Goal: Task Accomplishment & Management: Complete application form

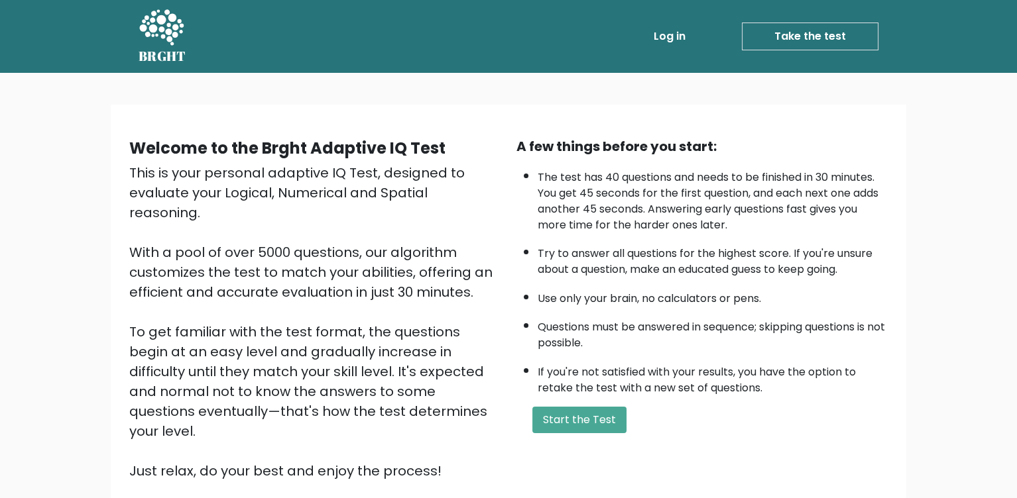
scroll to position [66, 0]
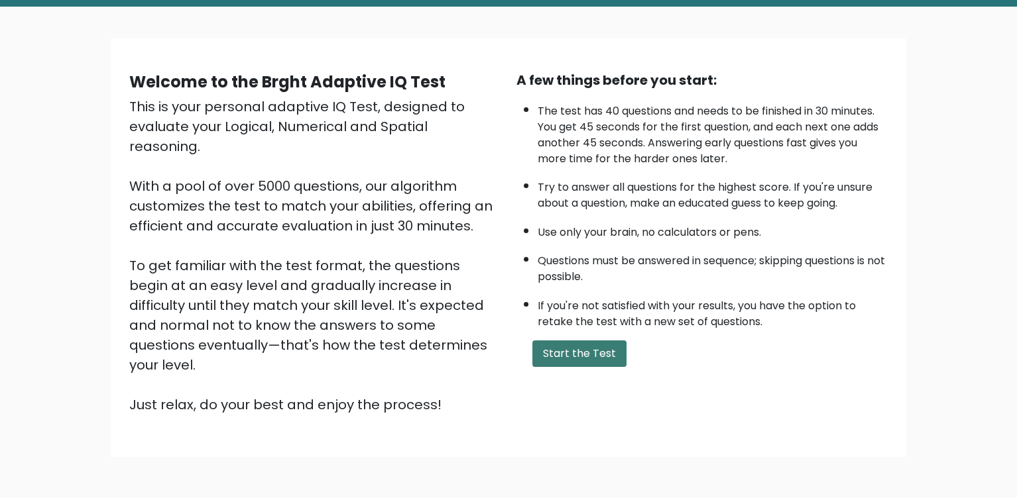
click at [571, 350] on button "Start the Test" at bounding box center [579, 354] width 94 height 27
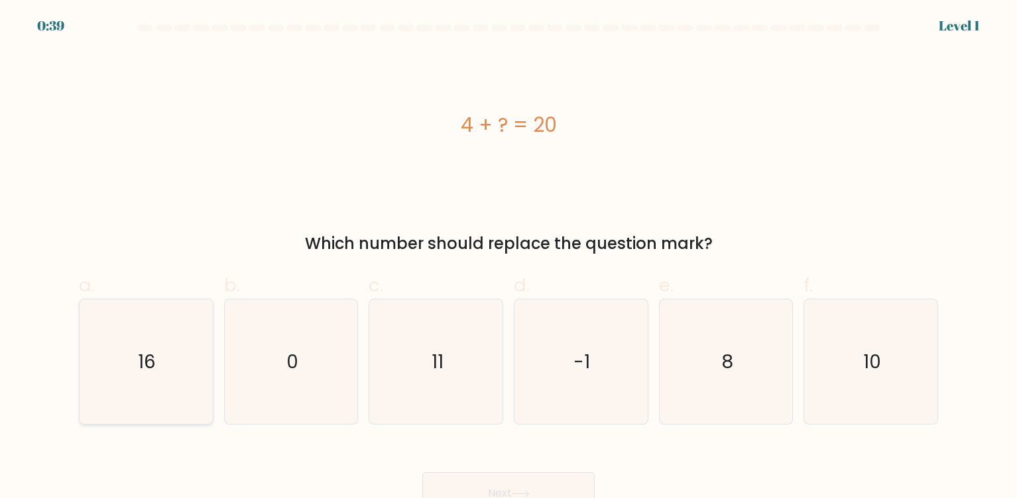
click at [152, 351] on text "16" at bounding box center [148, 362] width 18 height 27
click at [508, 258] on input "a. 16" at bounding box center [508, 253] width 1 height 9
radio input "true"
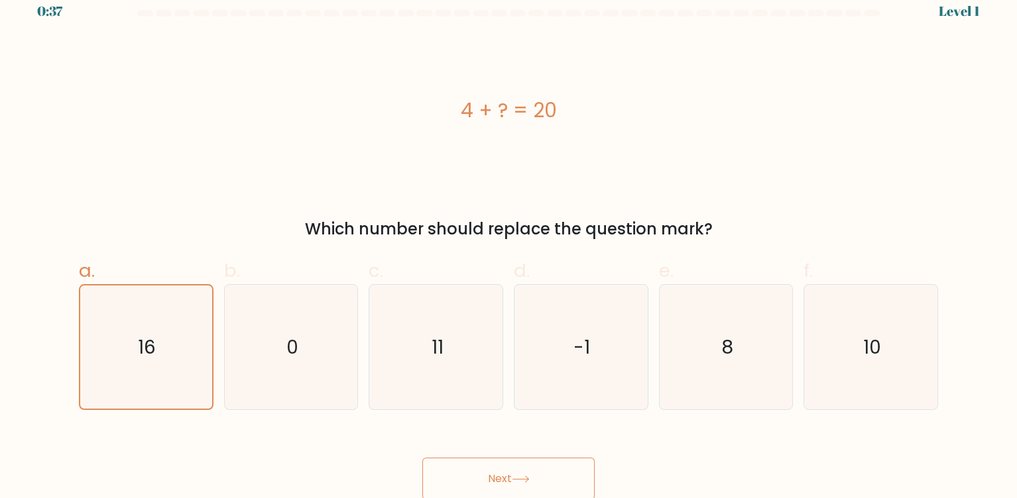
scroll to position [17, 0]
click at [514, 463] on button "Next" at bounding box center [508, 477] width 172 height 42
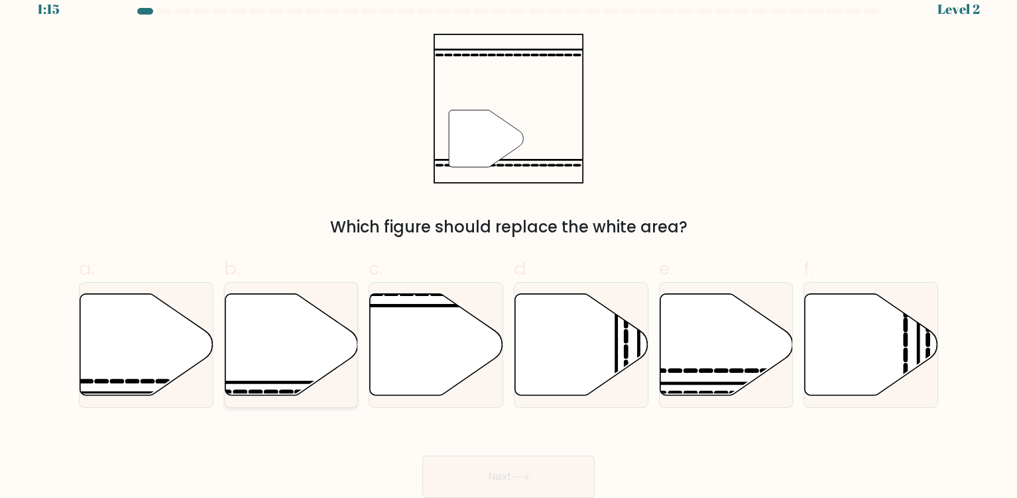
click at [275, 371] on icon at bounding box center [291, 345] width 133 height 102
click at [508, 241] on input "b." at bounding box center [508, 237] width 1 height 9
radio input "true"
click at [520, 489] on button "Next" at bounding box center [508, 477] width 172 height 42
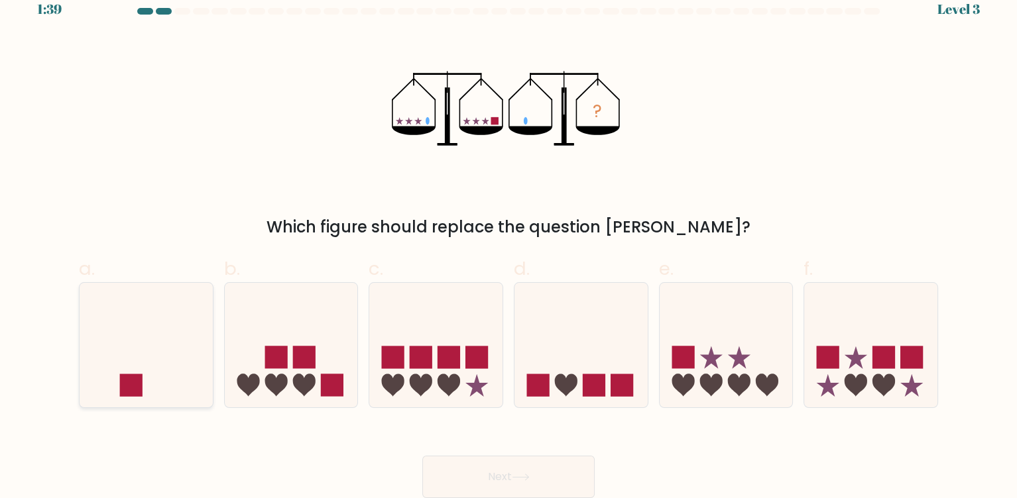
click at [160, 353] on icon at bounding box center [146, 345] width 133 height 110
click at [508, 241] on input "a." at bounding box center [508, 237] width 1 height 9
radio input "true"
click at [524, 467] on button "Next" at bounding box center [508, 477] width 172 height 42
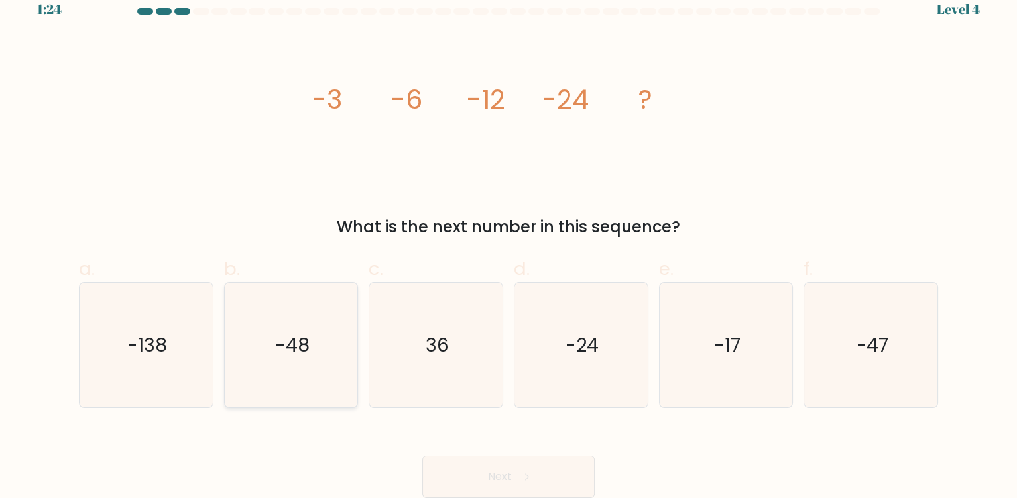
click at [286, 348] on text "-48" at bounding box center [292, 345] width 34 height 27
click at [508, 241] on input "b. -48" at bounding box center [508, 237] width 1 height 9
radio input "true"
click at [496, 476] on button "Next" at bounding box center [508, 477] width 172 height 42
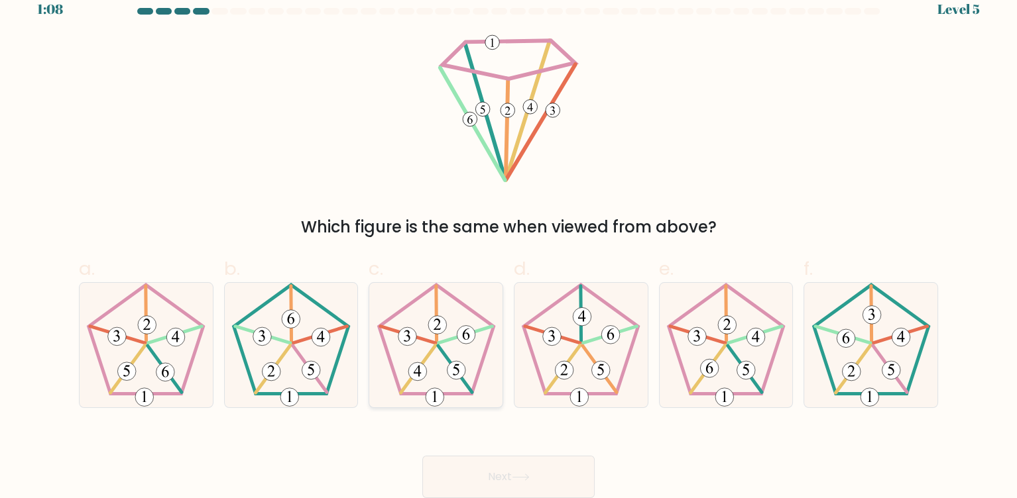
click at [451, 345] on icon at bounding box center [436, 345] width 125 height 125
click at [508, 241] on input "c." at bounding box center [508, 237] width 1 height 9
radio input "true"
click at [549, 476] on button "Next" at bounding box center [508, 477] width 172 height 42
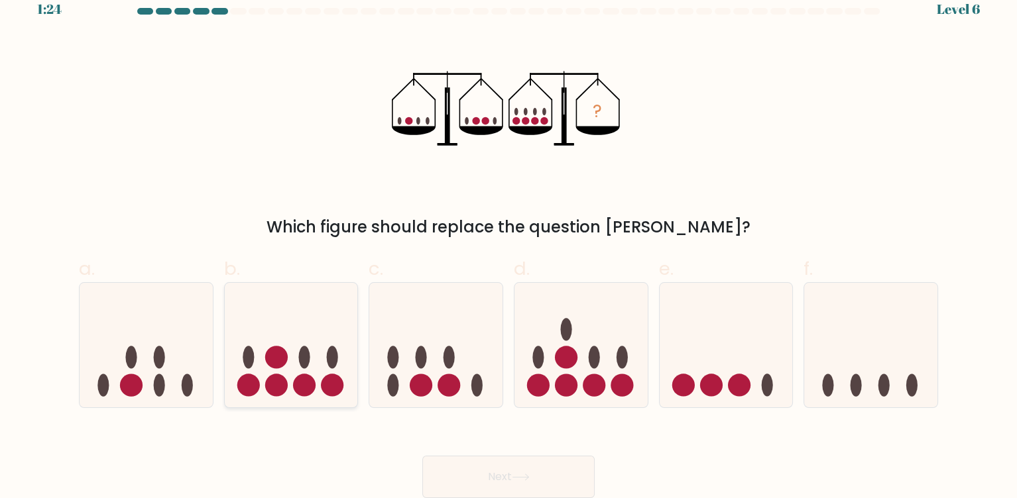
click at [306, 369] on icon at bounding box center [291, 345] width 133 height 110
click at [508, 241] on input "b." at bounding box center [508, 237] width 1 height 9
radio input "true"
click at [520, 484] on button "Next" at bounding box center [508, 477] width 172 height 42
click at [487, 478] on button "Next" at bounding box center [508, 477] width 172 height 42
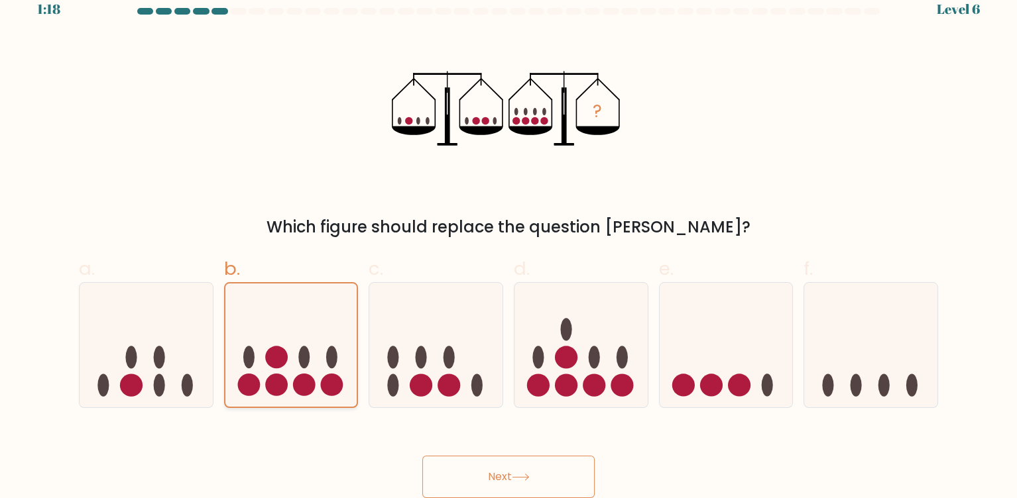
click at [309, 361] on ellipse at bounding box center [303, 357] width 11 height 23
click at [508, 241] on input "b." at bounding box center [508, 237] width 1 height 9
click at [472, 473] on button "Next" at bounding box center [508, 477] width 172 height 42
click at [495, 465] on button "Next" at bounding box center [508, 477] width 172 height 42
click at [498, 464] on button "Next" at bounding box center [508, 477] width 172 height 42
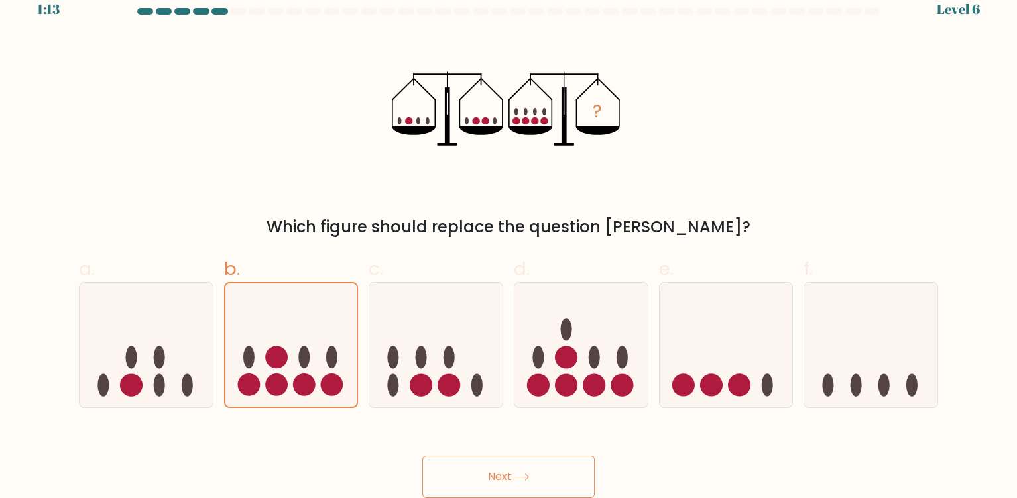
click at [498, 464] on button "Next" at bounding box center [508, 477] width 172 height 42
click at [500, 465] on button "Next" at bounding box center [508, 477] width 172 height 42
click at [502, 465] on button "Next" at bounding box center [508, 477] width 172 height 42
click at [445, 340] on icon at bounding box center [435, 345] width 133 height 110
click at [508, 241] on input "c." at bounding box center [508, 237] width 1 height 9
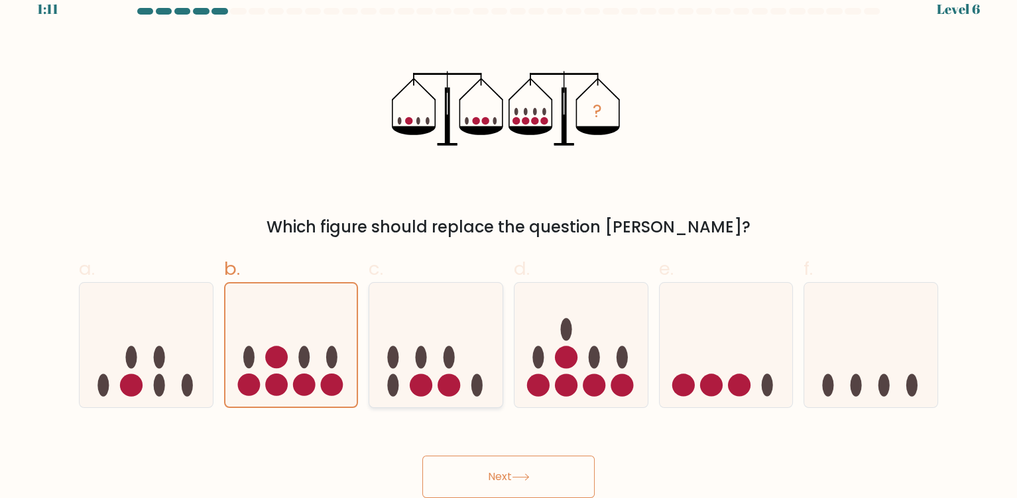
radio input "true"
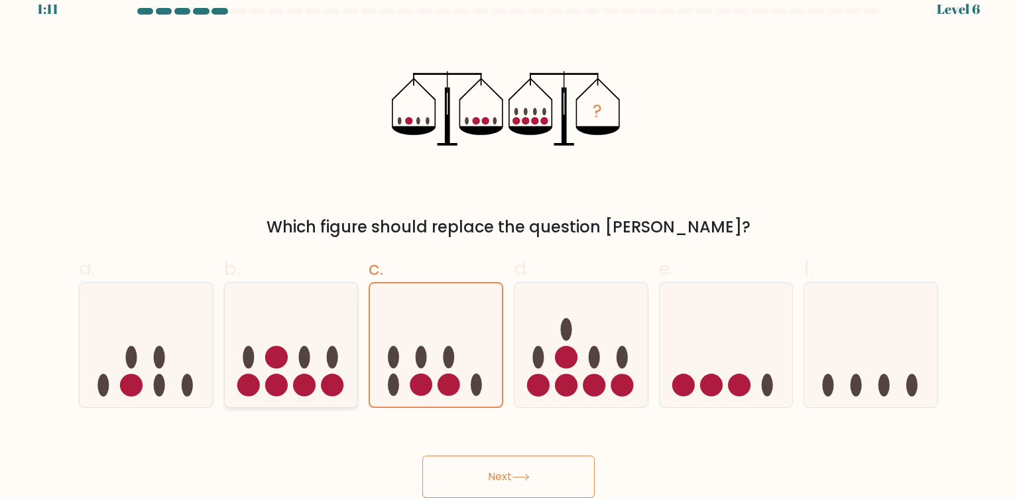
click at [319, 329] on icon at bounding box center [291, 345] width 133 height 110
click at [508, 241] on input "b." at bounding box center [508, 237] width 1 height 9
radio input "true"
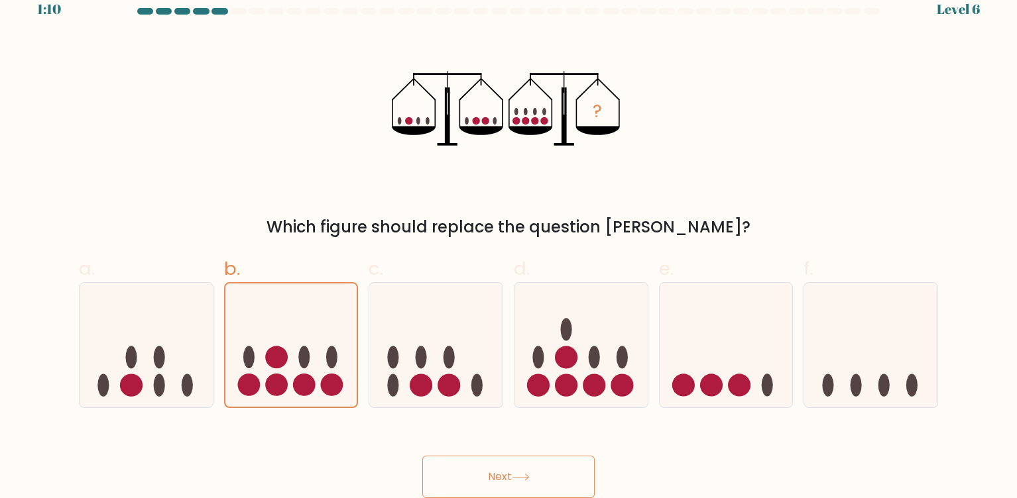
click at [515, 471] on button "Next" at bounding box center [508, 477] width 172 height 42
click at [517, 471] on button "Next" at bounding box center [508, 477] width 172 height 42
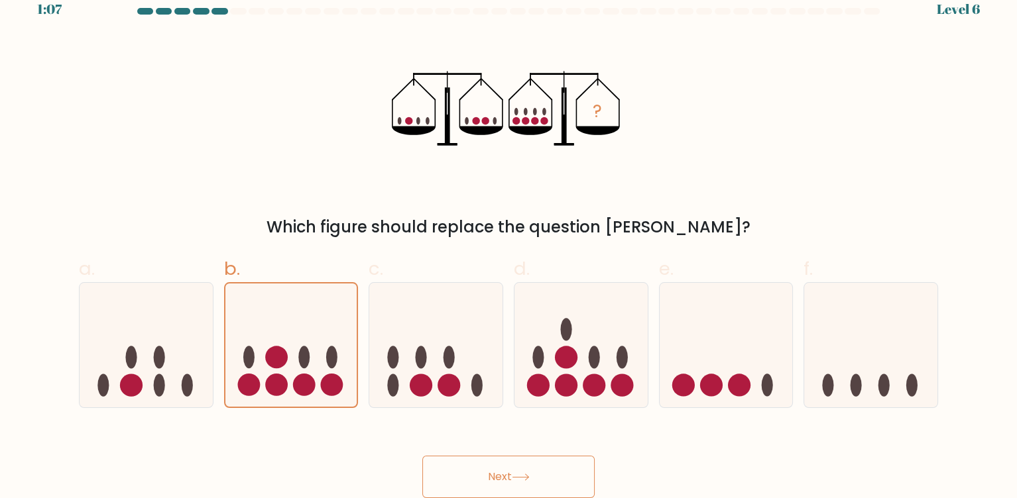
click at [533, 474] on button "Next" at bounding box center [508, 477] width 172 height 42
click at [422, 456] on button "Next" at bounding box center [508, 477] width 172 height 42
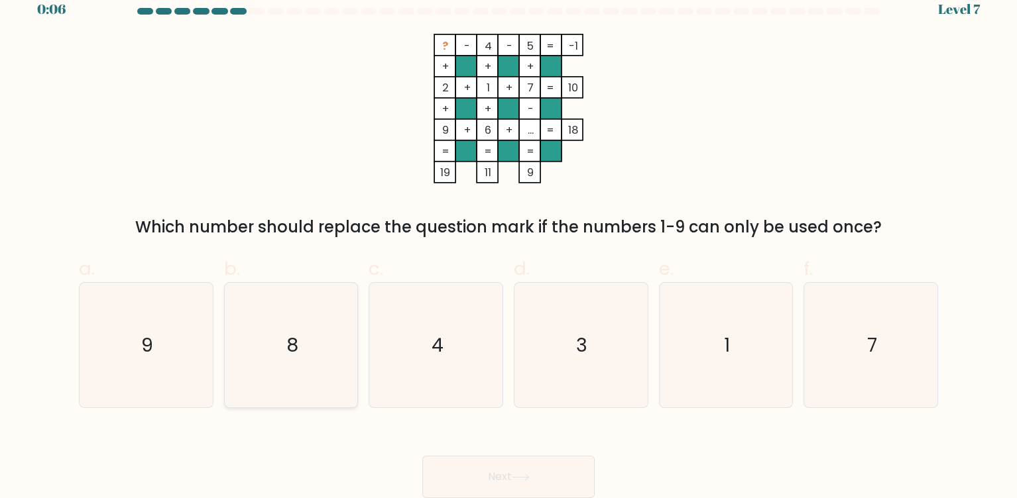
click at [282, 357] on icon "8" at bounding box center [291, 345] width 125 height 125
click at [508, 241] on input "b. 8" at bounding box center [508, 237] width 1 height 9
radio input "true"
click at [422, 456] on button "Next" at bounding box center [508, 477] width 172 height 42
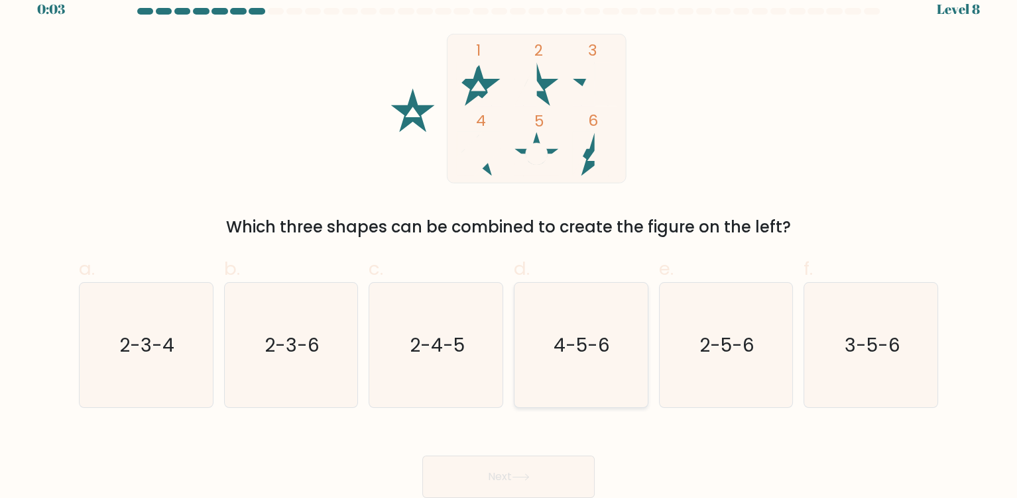
click at [571, 361] on icon "4-5-6" at bounding box center [580, 345] width 125 height 125
click at [509, 241] on input "d. 4-5-6" at bounding box center [508, 237] width 1 height 9
radio input "true"
click at [422, 456] on button "Next" at bounding box center [508, 477] width 172 height 42
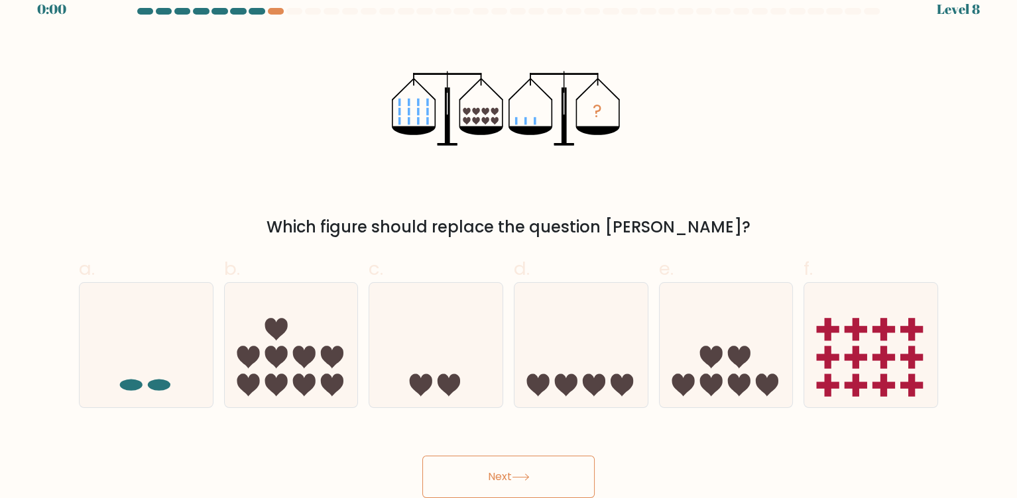
click at [502, 467] on button "Next" at bounding box center [508, 477] width 172 height 42
click at [229, 113] on div "? Which figure should replace the question mark?" at bounding box center [508, 136] width 875 height 205
click at [425, 357] on icon at bounding box center [435, 345] width 133 height 110
click at [508, 241] on input "c." at bounding box center [508, 237] width 1 height 9
radio input "true"
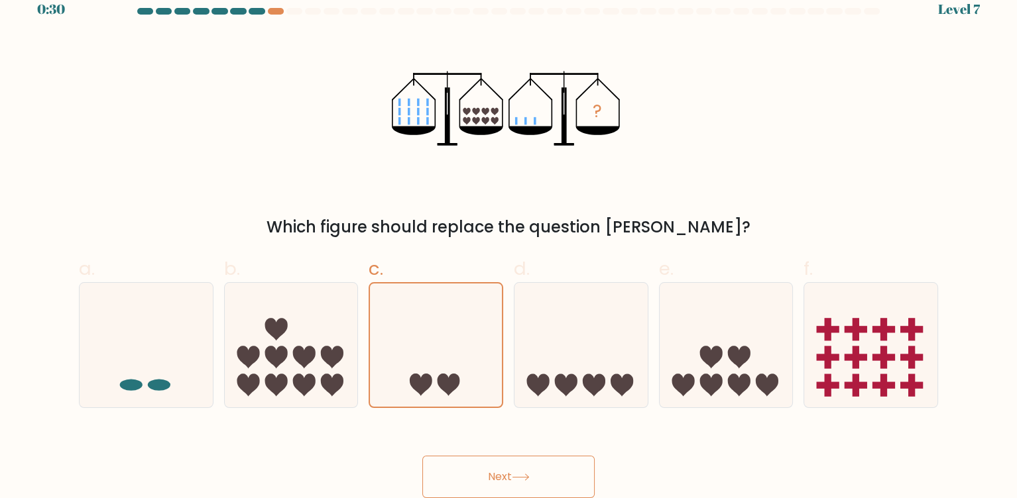
click at [489, 474] on button "Next" at bounding box center [508, 477] width 172 height 42
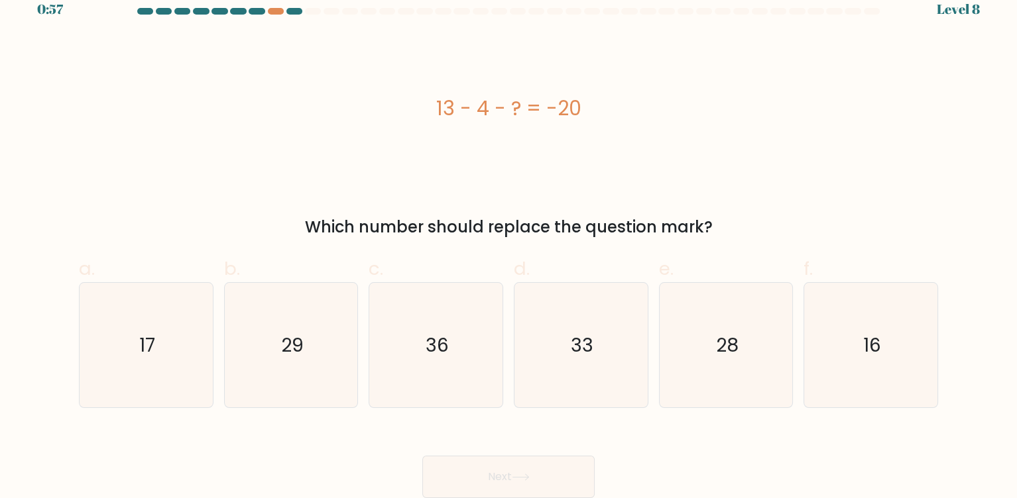
drag, startPoint x: 435, startPoint y: 102, endPoint x: 602, endPoint y: 103, distance: 167.0
click at [602, 103] on div "13 - 4 - ? = -20" at bounding box center [508, 108] width 859 height 30
copy div "13 - 4 - ? = -20"
click at [583, 336] on text "33" at bounding box center [582, 345] width 23 height 27
click at [509, 241] on input "d. 33" at bounding box center [508, 237] width 1 height 9
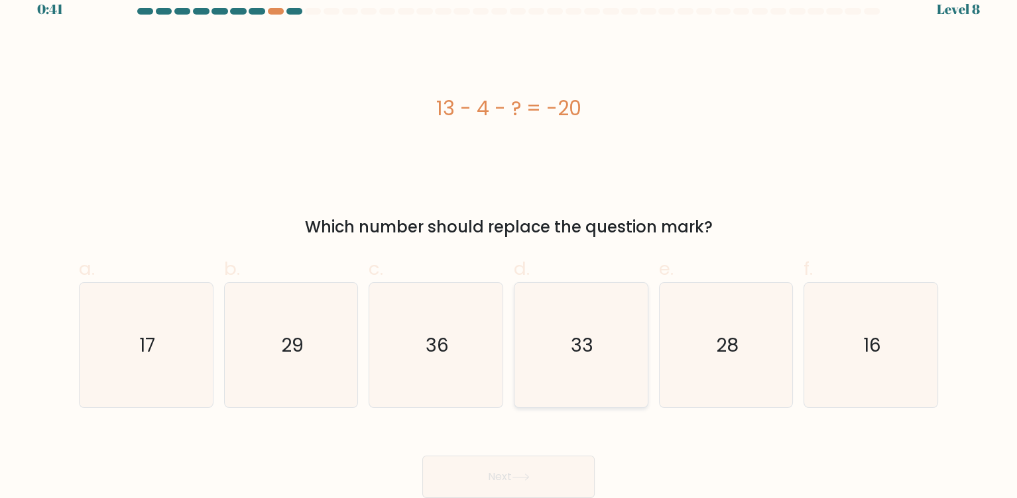
radio input "true"
click at [455, 469] on button "Next" at bounding box center [508, 477] width 172 height 42
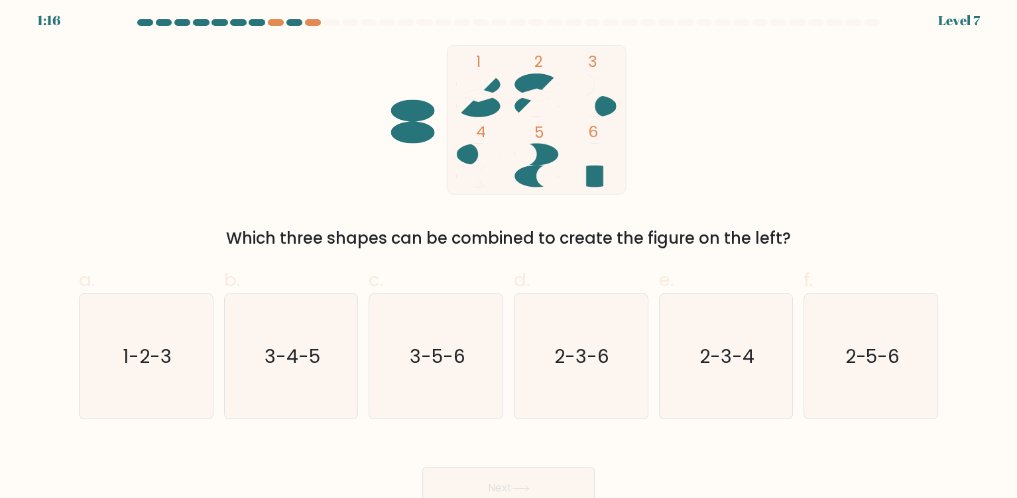
scroll to position [0, 0]
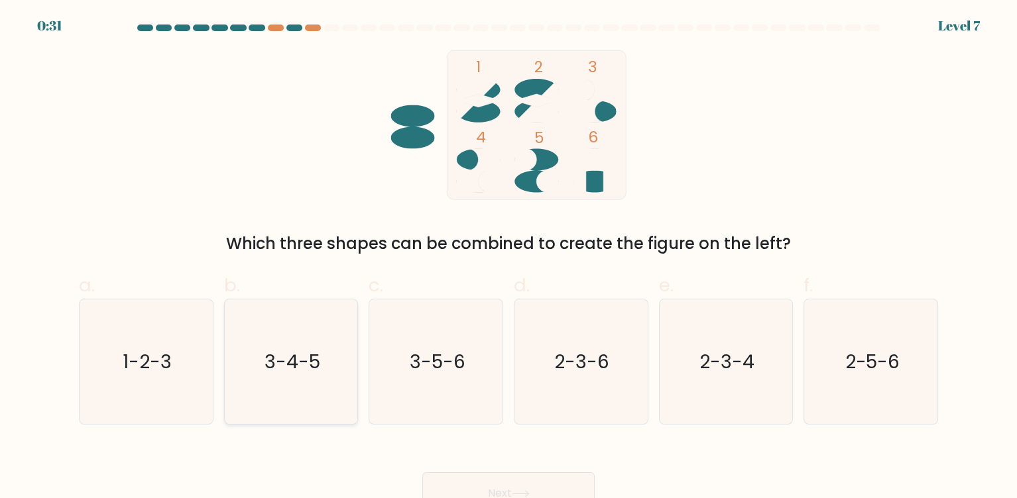
click at [292, 368] on text "3-4-5" at bounding box center [292, 362] width 56 height 27
click at [508, 258] on input "b. 3-4-5" at bounding box center [508, 253] width 1 height 9
radio input "true"
click at [422, 472] on button "Next" at bounding box center [508, 493] width 172 height 42
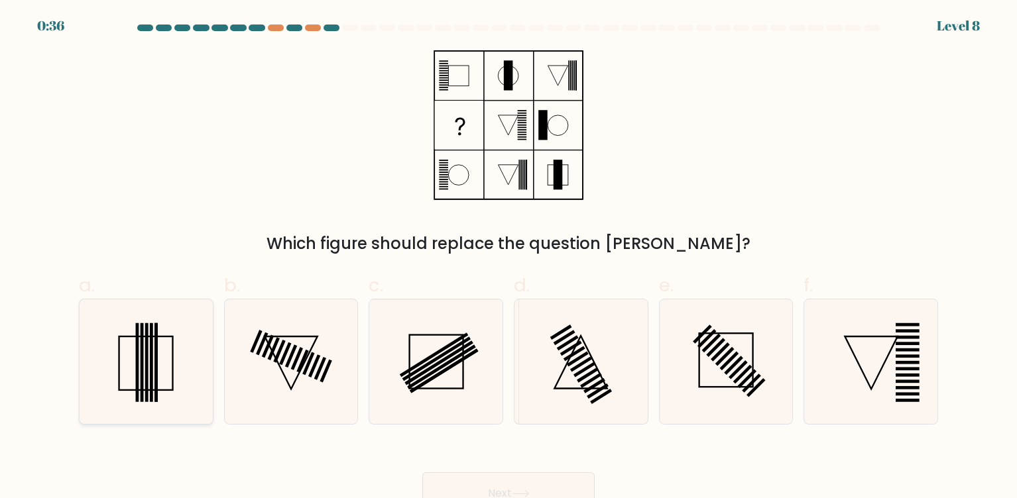
click at [152, 384] on rect at bounding box center [151, 362] width 3 height 79
click at [508, 258] on input "a." at bounding box center [508, 253] width 1 height 9
radio input "true"
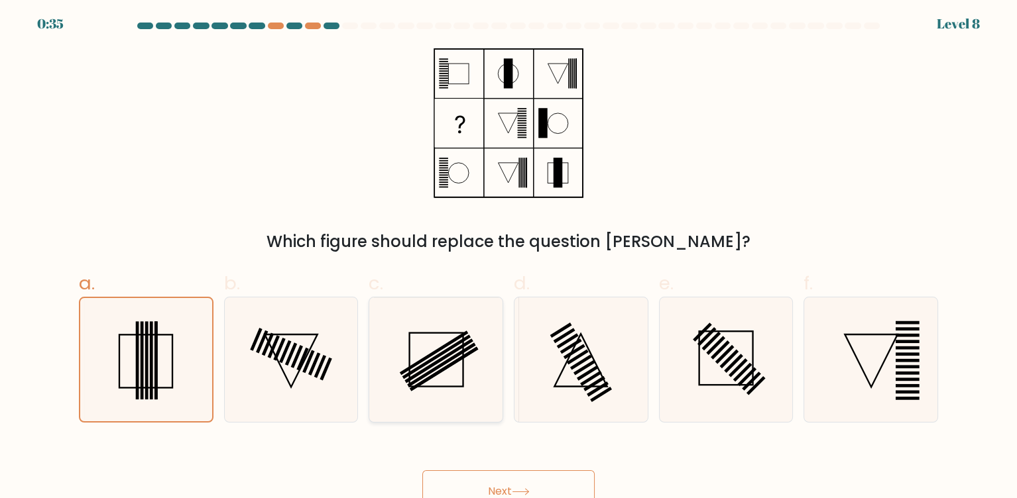
scroll to position [17, 0]
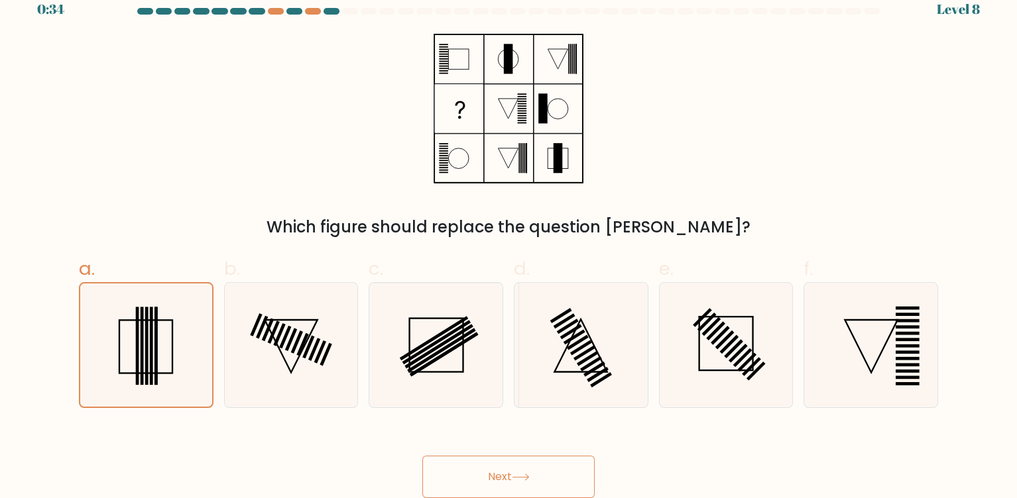
click at [514, 472] on button "Next" at bounding box center [508, 477] width 172 height 42
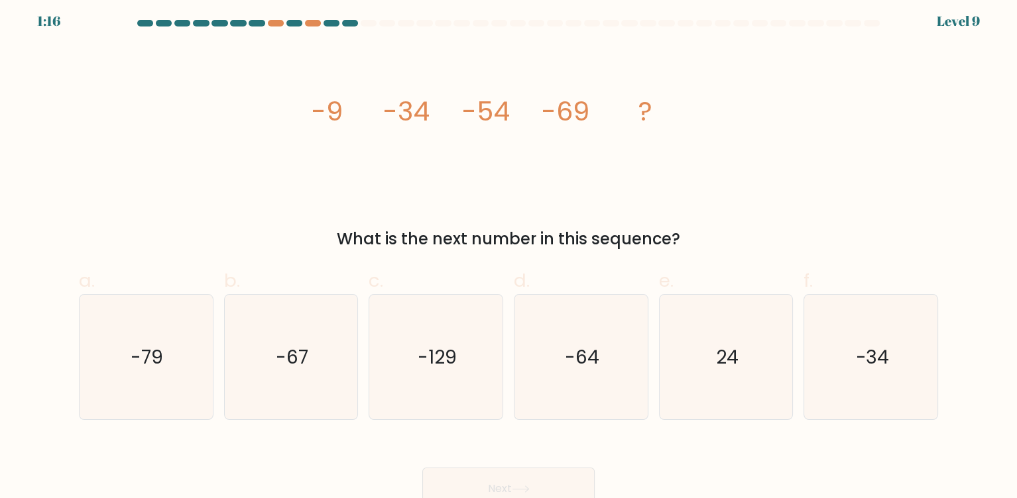
scroll to position [0, 0]
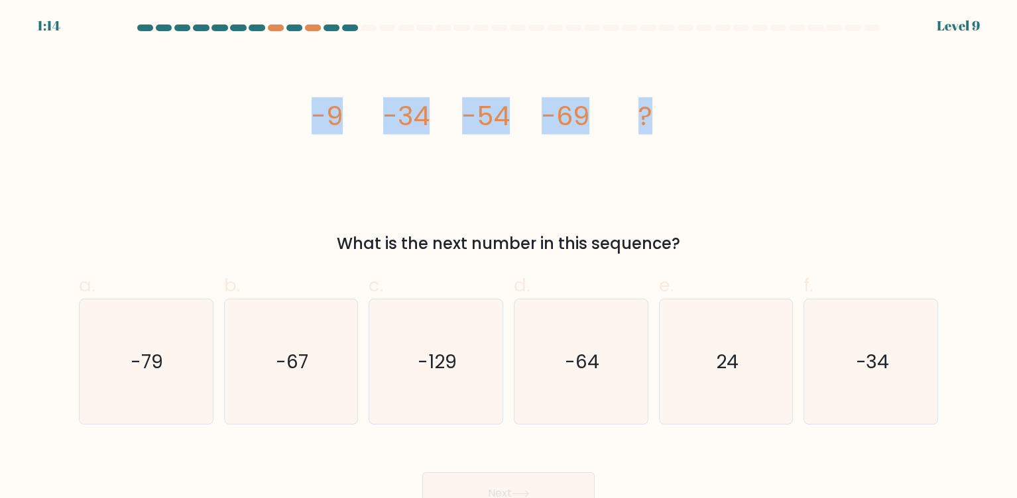
drag, startPoint x: 305, startPoint y: 113, endPoint x: 683, endPoint y: 115, distance: 377.7
click at [683, 115] on div "image/svg+xml -9 -34 -54 -69 ? What is the next number in this sequence?" at bounding box center [508, 152] width 875 height 205
copy g "-9 -34 -54 -69 ?"
click at [201, 195] on div "image/svg+xml -9 -34 -54 -69 ? What is the next number in this sequence?" at bounding box center [508, 152] width 875 height 205
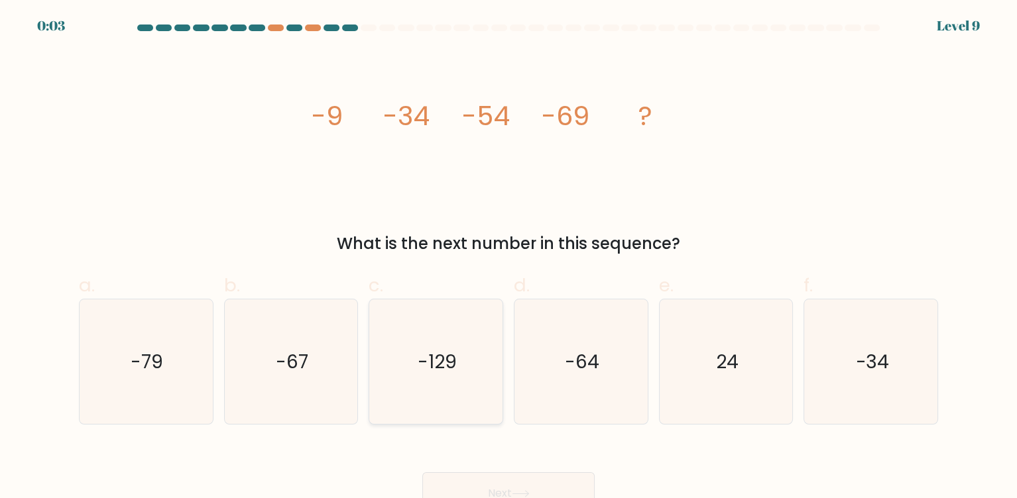
click at [447, 386] on icon "-129" at bounding box center [436, 362] width 125 height 125
click at [508, 258] on input "c. -129" at bounding box center [508, 253] width 1 height 9
radio input "true"
click at [498, 489] on button "Next" at bounding box center [508, 493] width 172 height 42
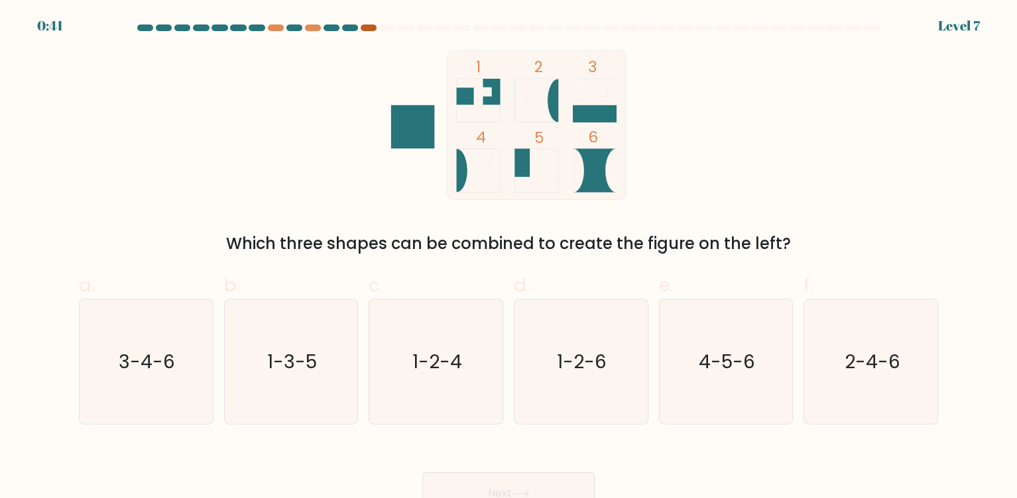
click at [370, 25] on div at bounding box center [369, 28] width 16 height 7
click at [886, 376] on icon "2-4-6" at bounding box center [870, 362] width 125 height 125
click at [509, 258] on input "f. 2-4-6" at bounding box center [508, 253] width 1 height 9
radio input "true"
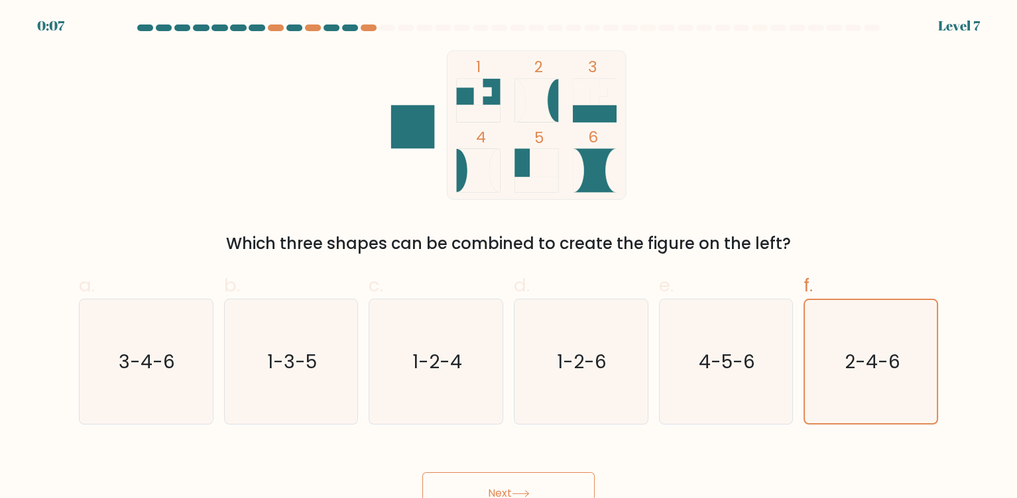
click at [537, 492] on button "Next" at bounding box center [508, 493] width 172 height 42
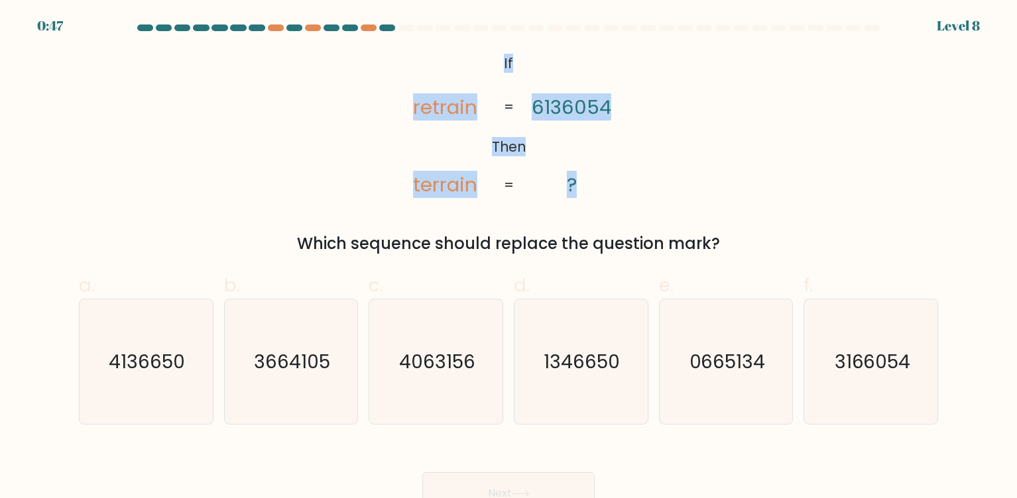
drag, startPoint x: 502, startPoint y: 56, endPoint x: 614, endPoint y: 176, distance: 164.6
click at [614, 176] on icon "@import url('https://fonts.googleapis.com/css?family=Abril+Fatface:400,100,100i…" at bounding box center [508, 125] width 243 height 150
copy icon "If Then retrain terrain 6136054 ?"
click at [207, 182] on div "@import url('https://fonts.googleapis.com/css?family=Abril+Fatface:400,100,100i…" at bounding box center [508, 152] width 875 height 205
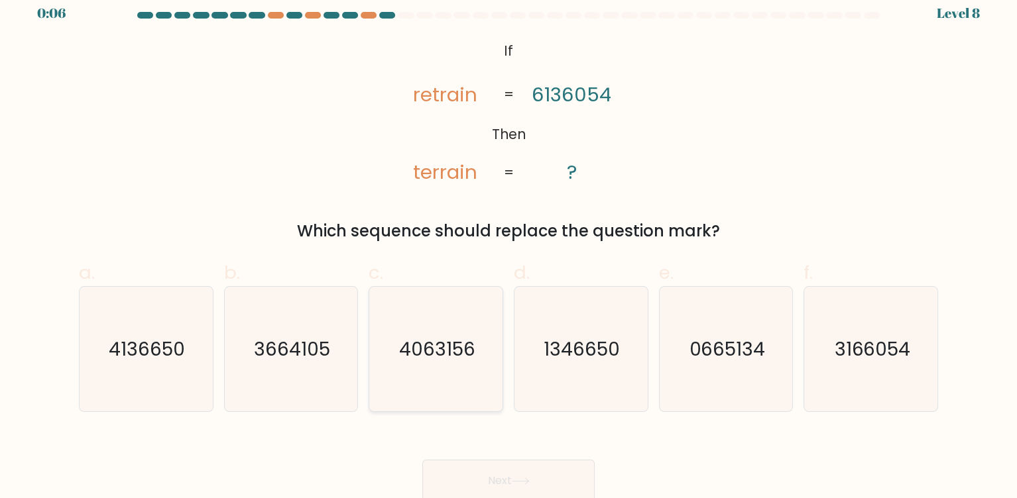
scroll to position [17, 0]
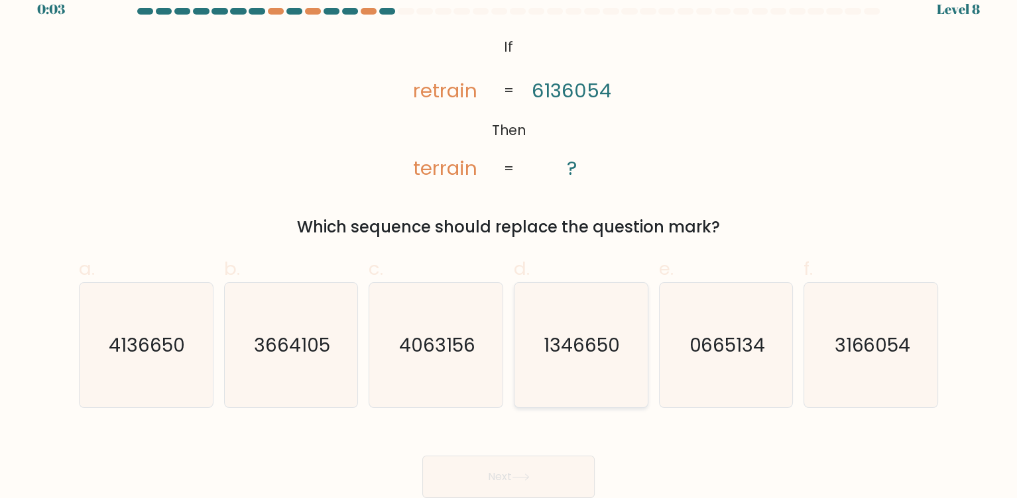
click at [553, 357] on text "1346650" at bounding box center [582, 345] width 76 height 27
click at [509, 241] on input "d. 1346650" at bounding box center [508, 237] width 1 height 9
radio input "true"
click at [508, 478] on button "Next" at bounding box center [508, 477] width 172 height 42
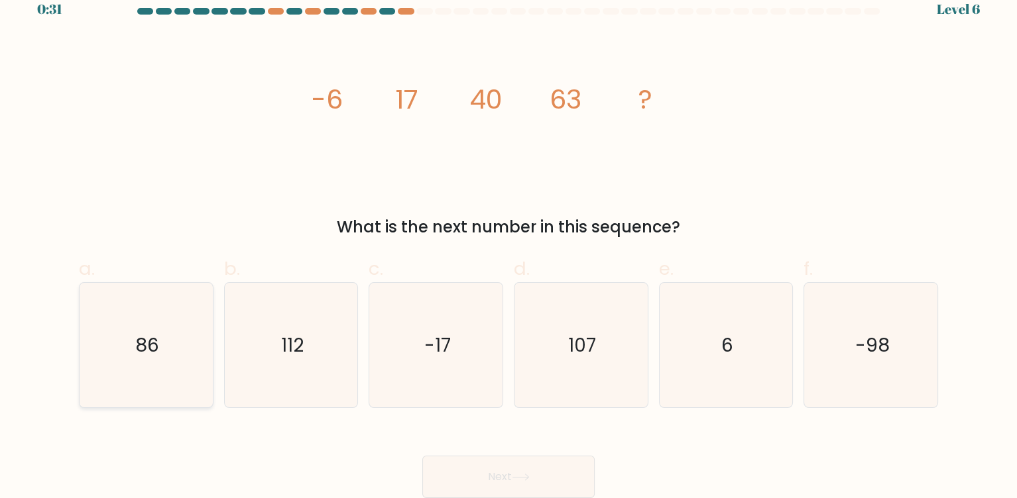
click at [154, 359] on icon "86" at bounding box center [145, 345] width 125 height 125
click at [508, 241] on input "a. 86" at bounding box center [508, 237] width 1 height 9
radio input "true"
click at [503, 474] on button "Next" at bounding box center [508, 477] width 172 height 42
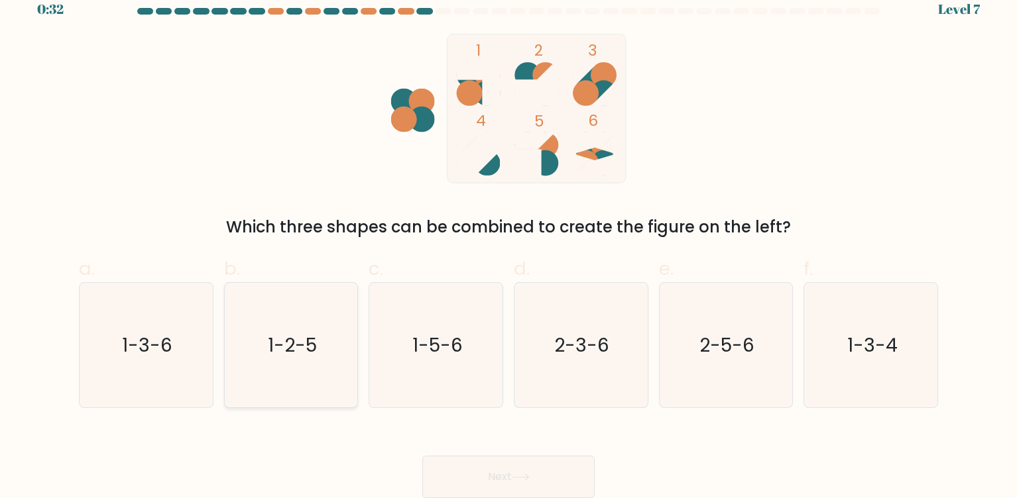
click at [286, 358] on icon "1-2-5" at bounding box center [291, 345] width 125 height 125
click at [508, 241] on input "b. 1-2-5" at bounding box center [508, 237] width 1 height 9
radio input "true"
click at [515, 480] on icon at bounding box center [521, 477] width 18 height 7
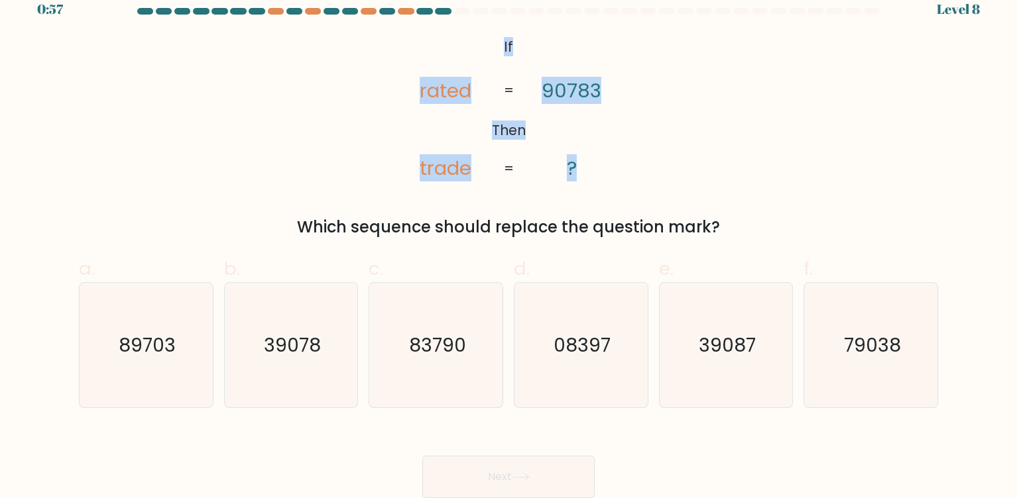
drag, startPoint x: 498, startPoint y: 35, endPoint x: 588, endPoint y: 172, distance: 163.9
click at [588, 172] on icon "@import url('https://fonts.googleapis.com/css?family=Abril+Fatface:400,100,100i…" at bounding box center [508, 109] width 243 height 150
click at [274, 82] on div "@import url('https://fonts.googleapis.com/css?family=Abril+Fatface:400,100,100i…" at bounding box center [508, 136] width 875 height 205
drag, startPoint x: 494, startPoint y: 41, endPoint x: 599, endPoint y: 170, distance: 166.3
click at [599, 170] on icon "@import url('https://fonts.googleapis.com/css?family=Abril+Fatface:400,100,100i…" at bounding box center [508, 109] width 243 height 150
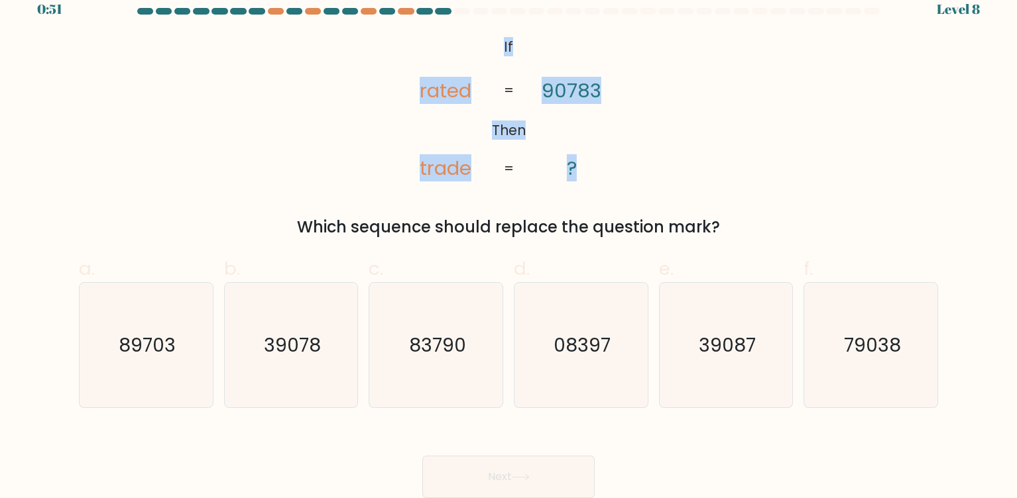
copy icon "If Then rated trade 90783 ?"
click at [260, 146] on div "@import url('https://fonts.googleapis.com/css?family=Abril+Fatface:400,100,100i…" at bounding box center [508, 136] width 875 height 205
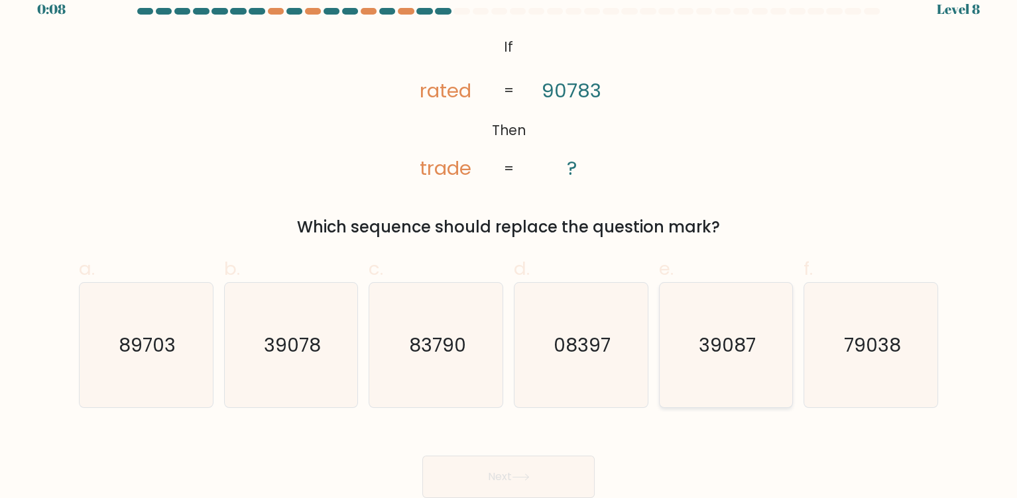
click at [723, 352] on text "39087" at bounding box center [726, 345] width 57 height 27
click at [509, 241] on input "e. 39087" at bounding box center [508, 237] width 1 height 9
radio input "true"
click at [488, 472] on button "Next" at bounding box center [508, 477] width 172 height 42
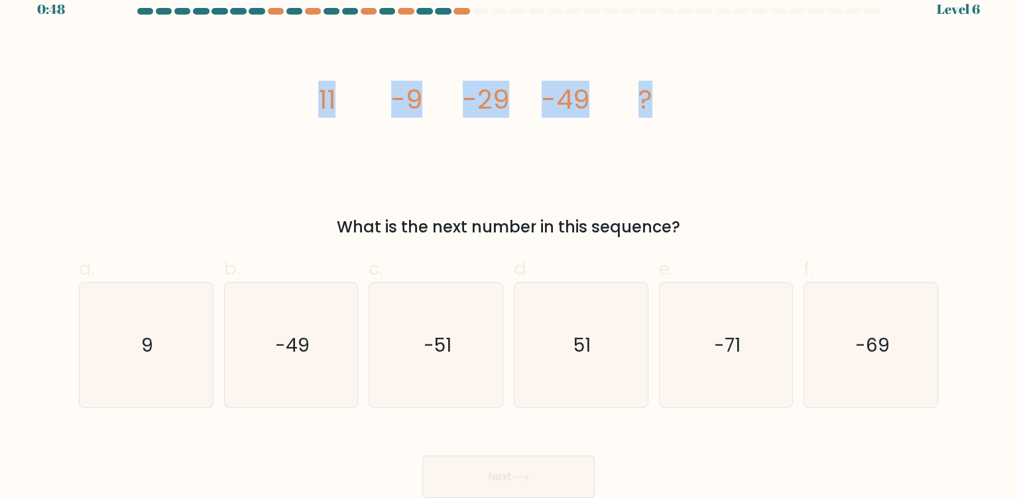
drag, startPoint x: 296, startPoint y: 92, endPoint x: 663, endPoint y: 101, distance: 367.2
click at [663, 101] on div "image/svg+xml 11 -9 -29 -49 ? What is the next number in this sequence?" at bounding box center [508, 136] width 875 height 205
click at [291, 94] on div "image/svg+xml 11 -9 -29 -49 ? What is the next number in this sequence?" at bounding box center [508, 136] width 875 height 205
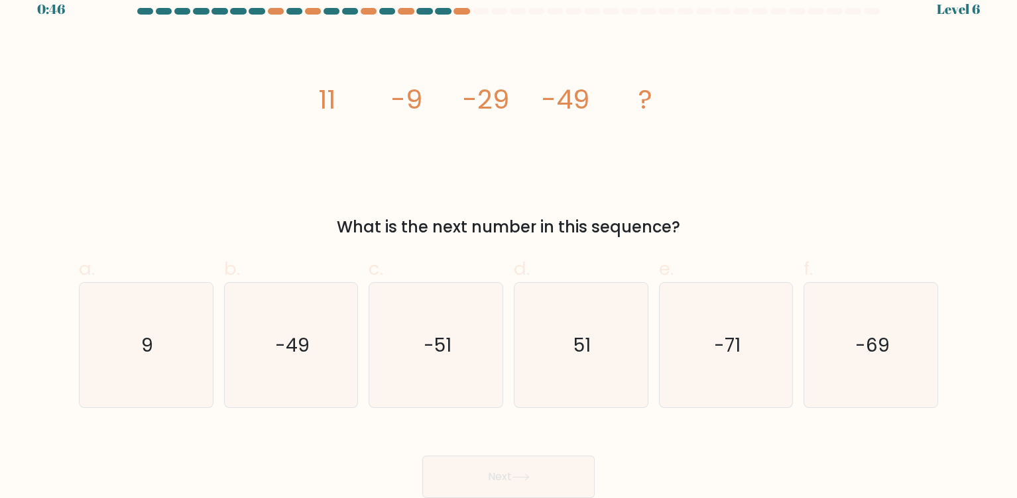
drag, startPoint x: 301, startPoint y: 94, endPoint x: 720, endPoint y: 235, distance: 441.8
click at [720, 235] on div "image/svg+xml 11 -9 -29 -49 ? What is the next number in this sequence?" at bounding box center [508, 136] width 875 height 205
copy div "11 -9 -29 -49 ? What is the next number in this sequence?"
click at [272, 171] on div "image/svg+xml 11 -9 -29 -49 ? What is the next number in this sequence?" at bounding box center [508, 136] width 875 height 205
click at [742, 355] on icon "-71" at bounding box center [725, 345] width 125 height 125
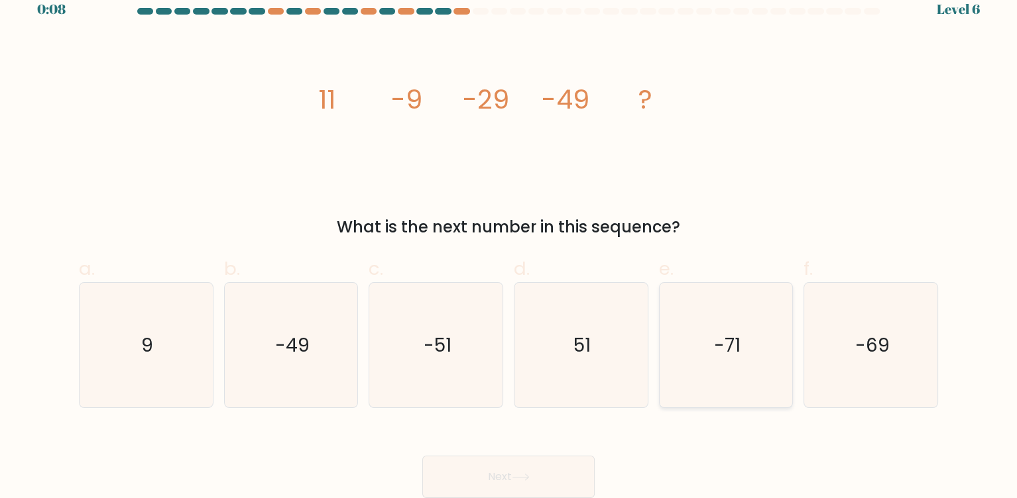
click at [509, 241] on input "e. -71" at bounding box center [508, 237] width 1 height 9
radio input "true"
click at [299, 347] on text "-49" at bounding box center [292, 345] width 34 height 27
click at [508, 241] on input "b. -49" at bounding box center [508, 237] width 1 height 9
radio input "true"
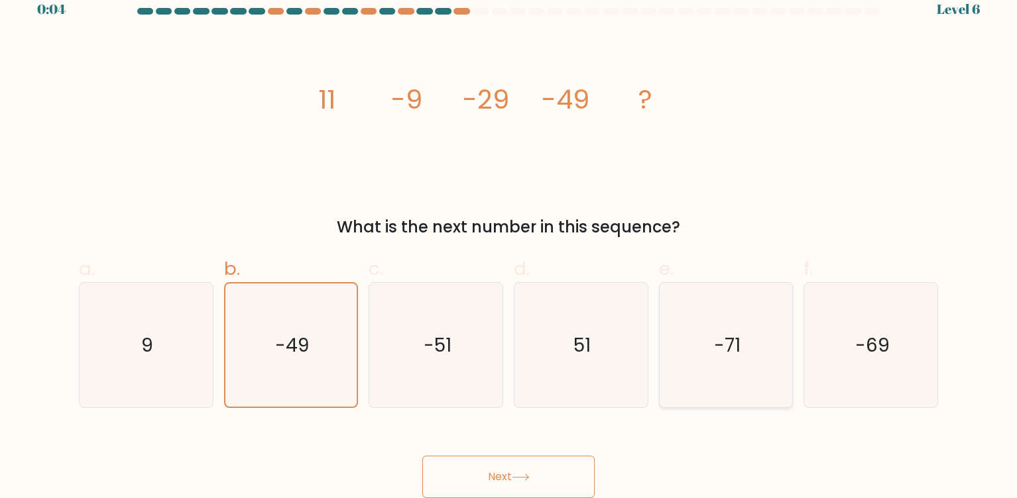
click at [725, 351] on text "-71" at bounding box center [727, 345] width 27 height 27
click at [509, 241] on input "e. -71" at bounding box center [508, 237] width 1 height 9
radio input "true"
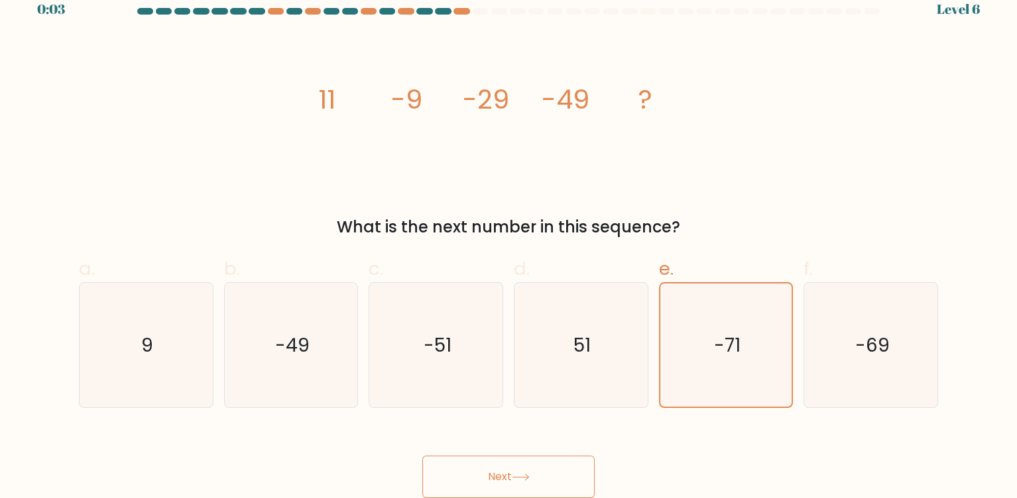
click at [547, 476] on button "Next" at bounding box center [508, 477] width 172 height 42
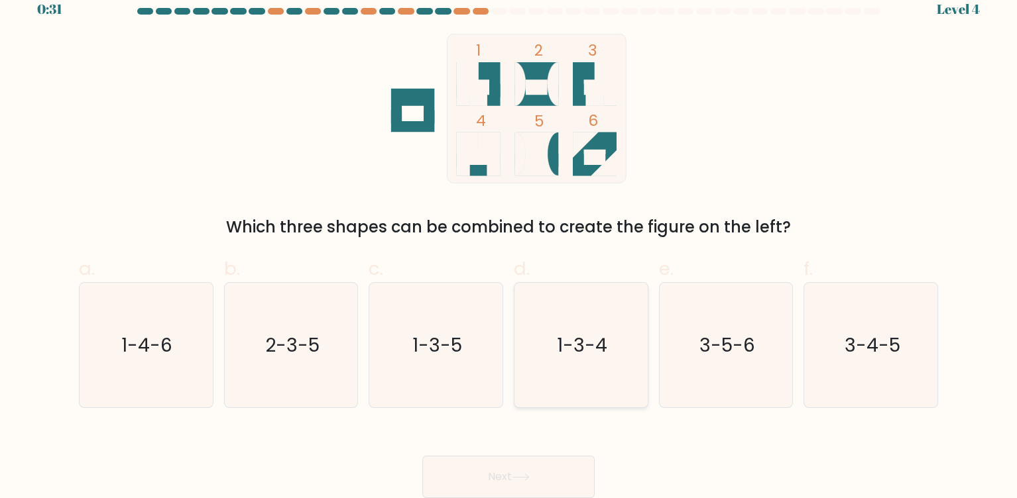
click at [583, 355] on text "1-3-4" at bounding box center [582, 345] width 50 height 27
click at [509, 241] on input "d. 1-3-4" at bounding box center [508, 237] width 1 height 9
radio input "true"
click at [523, 482] on button "Next" at bounding box center [508, 477] width 172 height 42
click at [422, 456] on button "Next" at bounding box center [508, 477] width 172 height 42
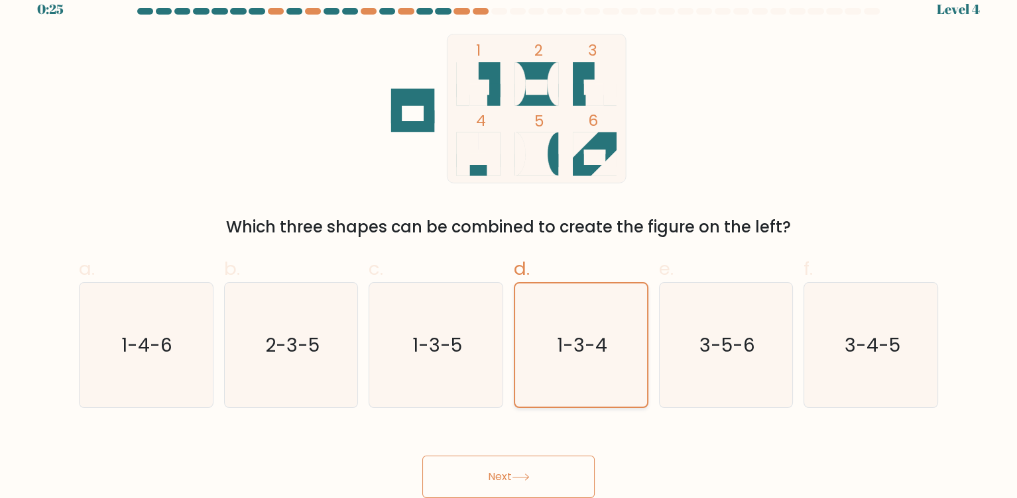
click at [557, 333] on text "1-3-4" at bounding box center [582, 345] width 50 height 26
click at [509, 241] on input "d. 1-3-4" at bounding box center [508, 237] width 1 height 9
click at [520, 453] on div "Next" at bounding box center [508, 461] width 875 height 74
click at [514, 470] on button "Next" at bounding box center [508, 477] width 172 height 42
click at [490, 480] on button "Next" at bounding box center [508, 477] width 172 height 42
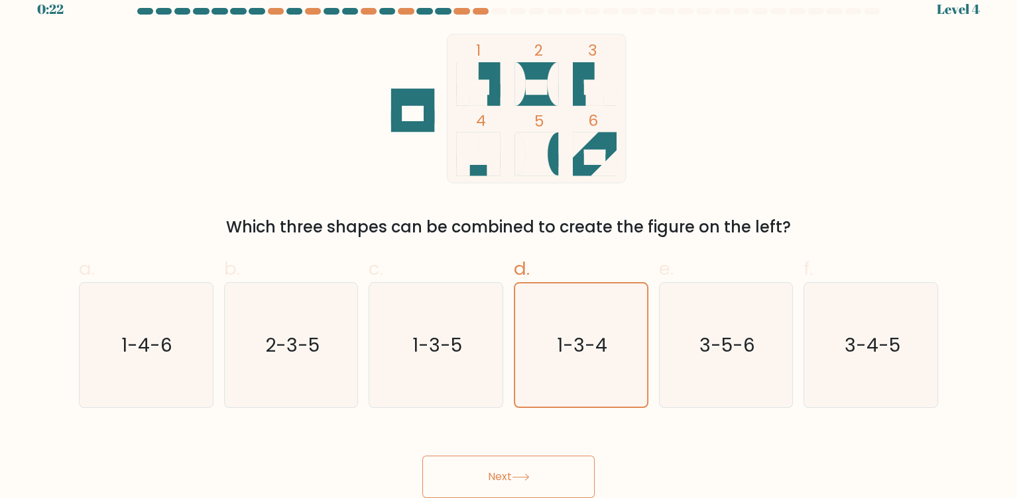
click at [517, 469] on button "Next" at bounding box center [508, 477] width 172 height 42
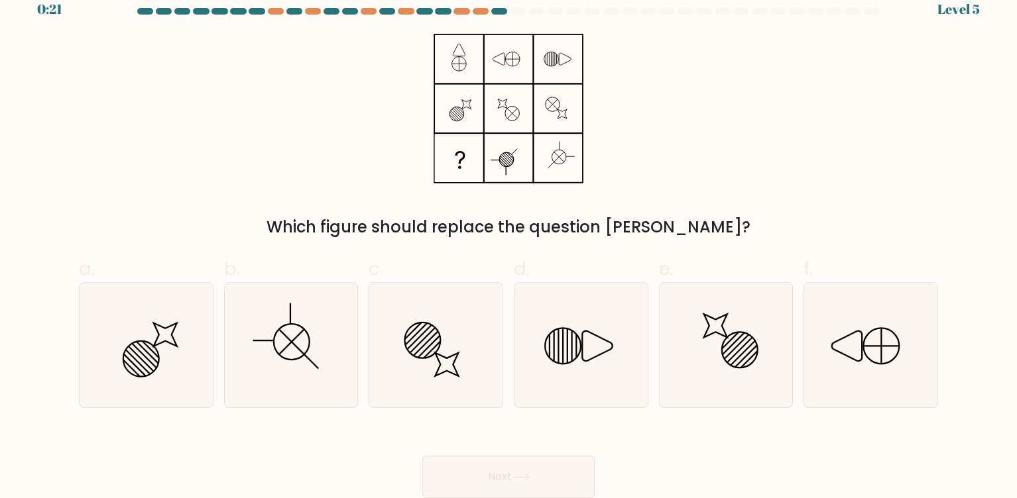
click at [422, 456] on button "Next" at bounding box center [508, 477] width 172 height 42
click at [279, 170] on div "Which figure should replace the question mark?" at bounding box center [508, 136] width 875 height 205
click at [718, 325] on icon at bounding box center [725, 345] width 125 height 125
click at [509, 241] on input "e." at bounding box center [508, 237] width 1 height 9
radio input "true"
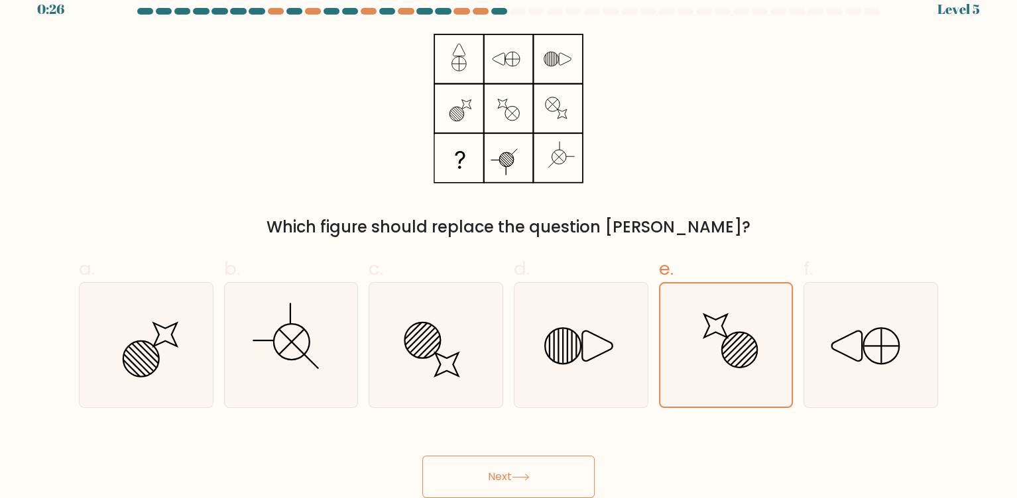
click at [538, 457] on button "Next" at bounding box center [508, 477] width 172 height 42
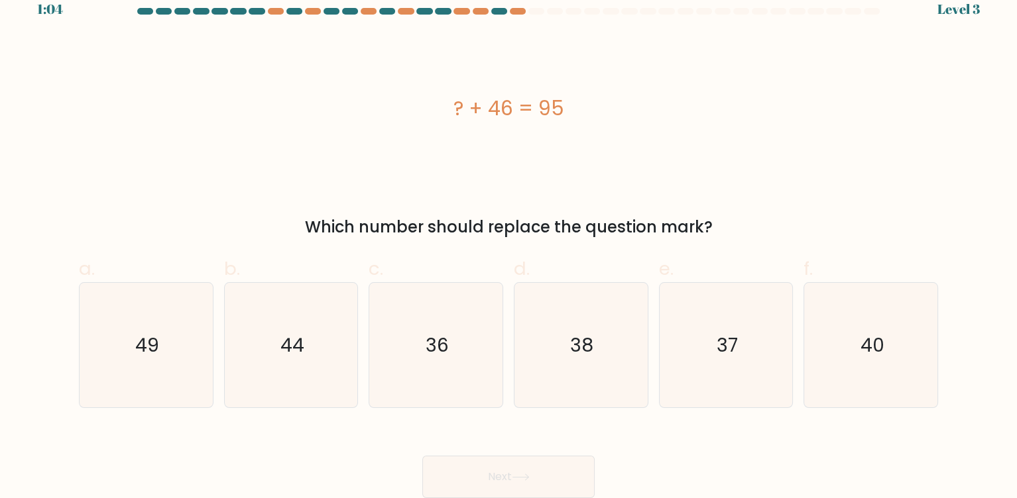
drag, startPoint x: 438, startPoint y: 103, endPoint x: 575, endPoint y: 105, distance: 137.2
click at [575, 105] on div "? + 46 = 95" at bounding box center [508, 108] width 859 height 30
copy div "? + 46 = 95"
click at [335, 144] on div "? + 46 = 95" at bounding box center [508, 109] width 859 height 150
click at [309, 172] on div "? + 46 = 95" at bounding box center [508, 109] width 859 height 150
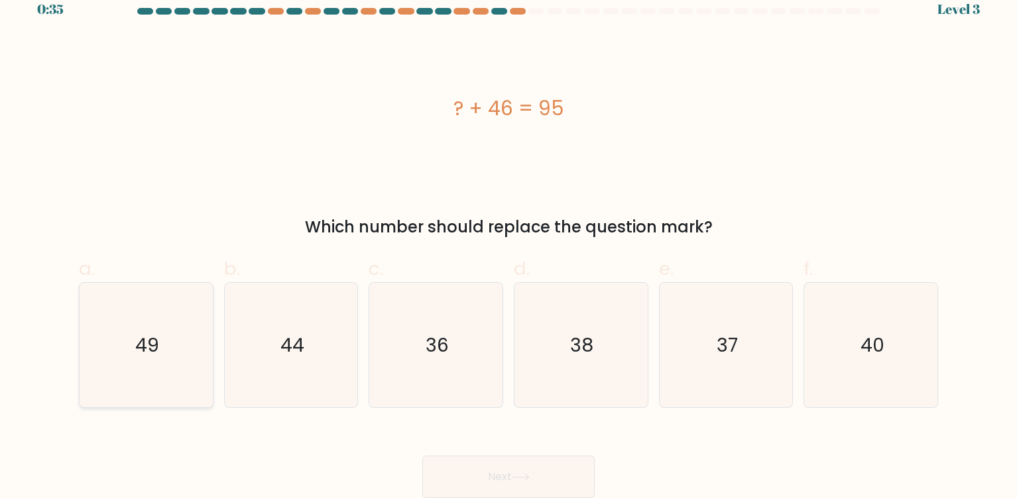
click at [154, 339] on text "49" at bounding box center [147, 345] width 24 height 27
click at [508, 241] on input "a. 49" at bounding box center [508, 237] width 1 height 9
radio input "true"
click at [524, 469] on button "Next" at bounding box center [508, 477] width 172 height 42
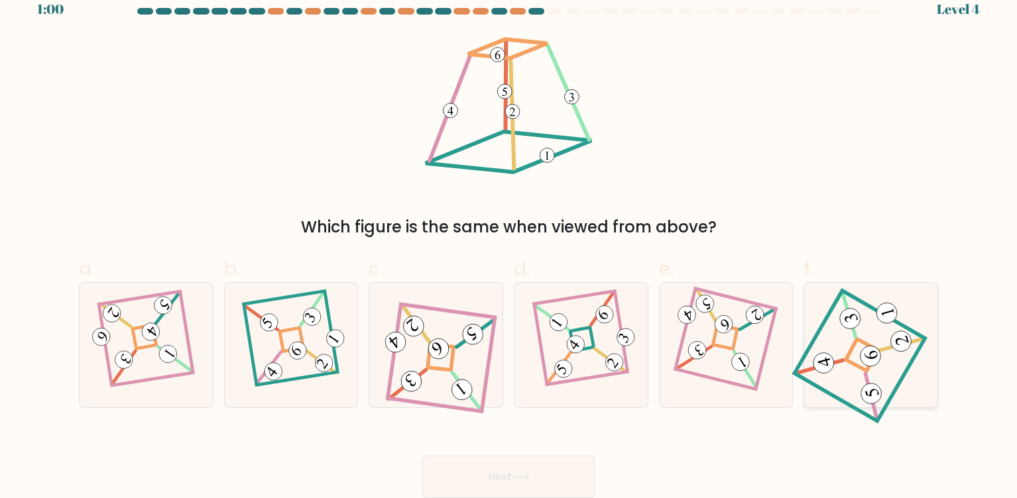
click at [875, 353] on 841 at bounding box center [870, 356] width 25 height 25
click at [509, 241] on input "f." at bounding box center [508, 237] width 1 height 9
radio input "true"
click at [529, 465] on button "Next" at bounding box center [508, 477] width 172 height 42
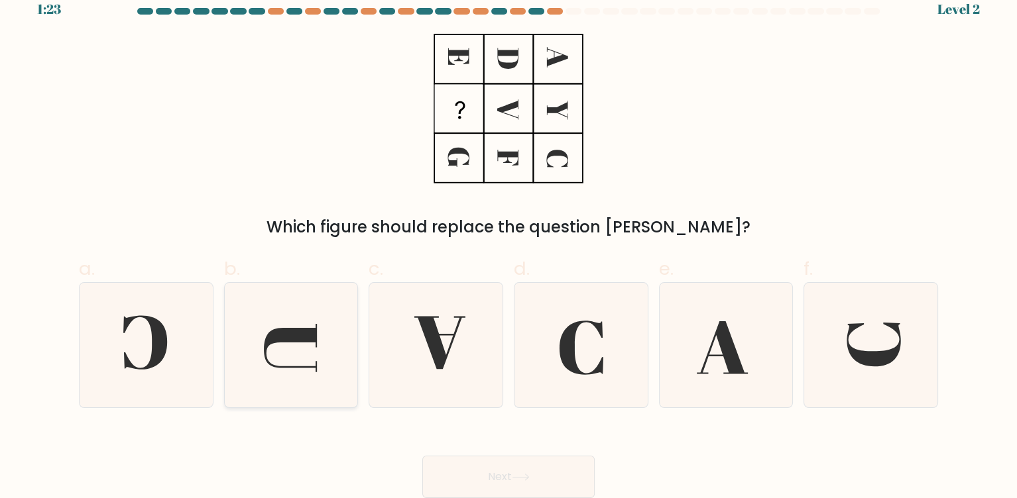
click at [301, 380] on icon at bounding box center [291, 345] width 125 height 125
click at [508, 241] on input "b." at bounding box center [508, 237] width 1 height 9
radio input "true"
click at [518, 467] on button "Next" at bounding box center [508, 477] width 172 height 42
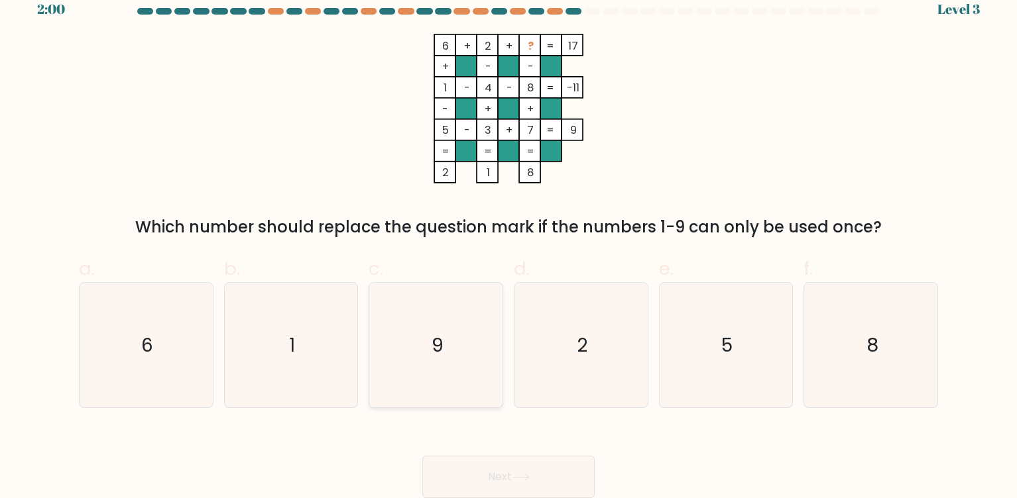
click at [455, 325] on icon "9" at bounding box center [436, 345] width 125 height 125
click at [508, 241] on input "c. 9" at bounding box center [508, 237] width 1 height 9
radio input "true"
click at [495, 469] on button "Next" at bounding box center [508, 477] width 172 height 42
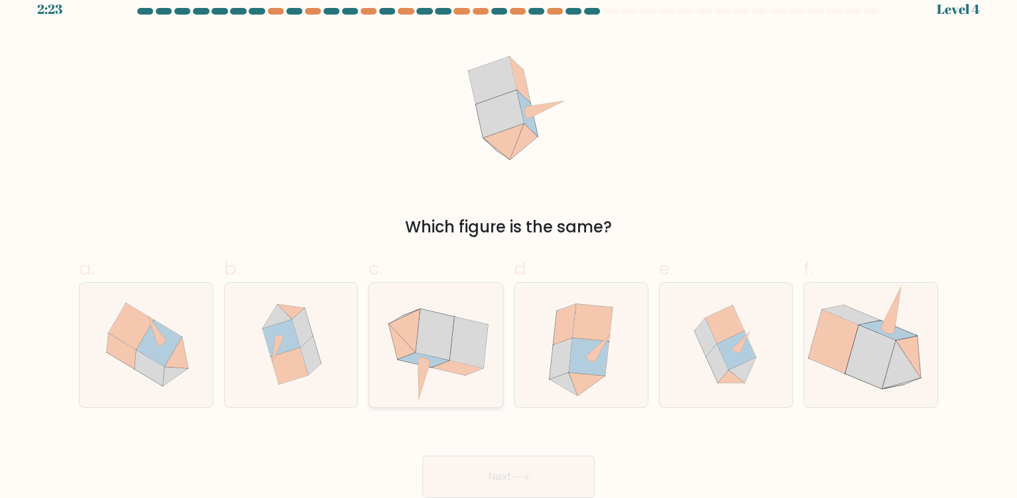
click at [441, 336] on icon at bounding box center [435, 334] width 38 height 51
click at [508, 241] on input "c." at bounding box center [508, 237] width 1 height 9
radio input "true"
click at [494, 473] on button "Next" at bounding box center [508, 477] width 172 height 42
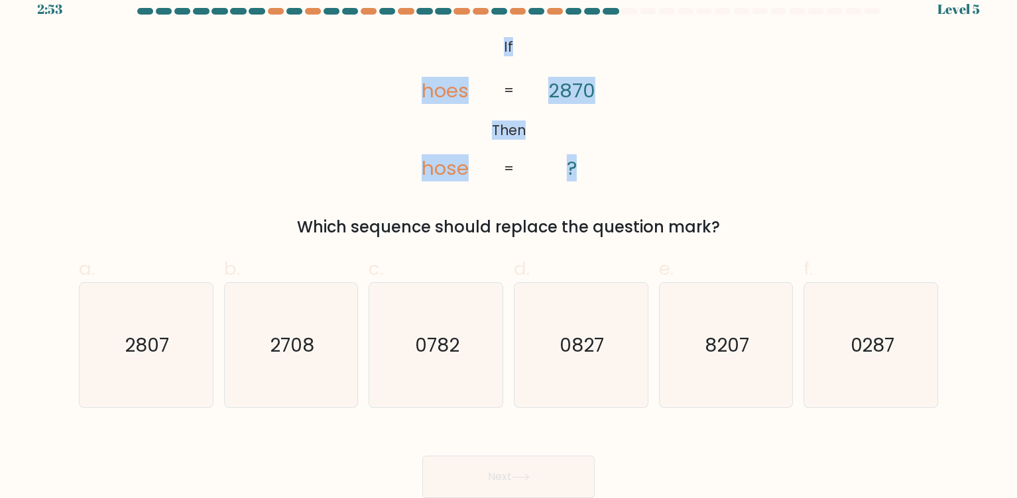
drag, startPoint x: 494, startPoint y: 38, endPoint x: 599, endPoint y: 168, distance: 166.3
click at [599, 168] on icon "@import url('https://fonts.googleapis.com/css?family=Abril+Fatface:400,100,100i…" at bounding box center [508, 109] width 243 height 150
copy icon "If Then hoes hose 2870 ?"
click at [146, 179] on div "@import url('https://fonts.googleapis.com/css?family=Abril+Fatface:400,100,100i…" at bounding box center [508, 136] width 875 height 205
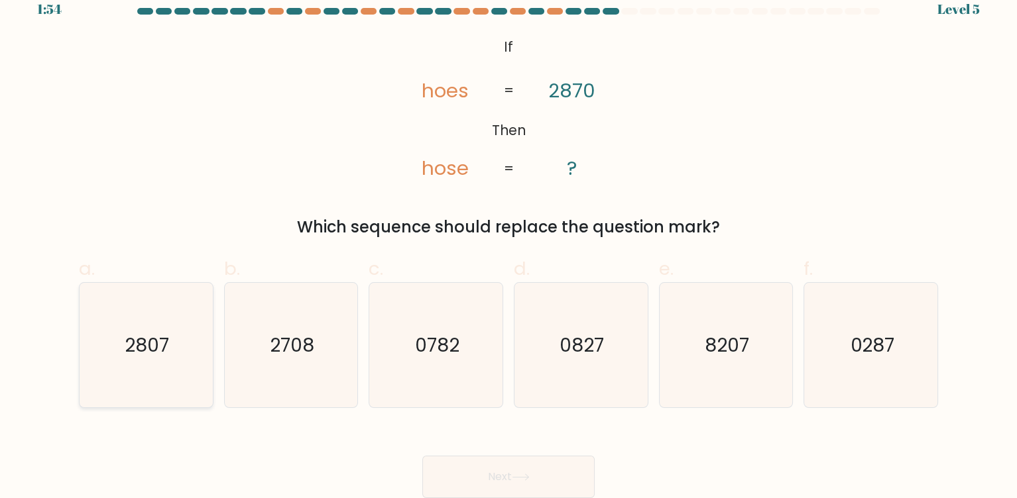
click at [137, 366] on icon "2807" at bounding box center [145, 345] width 125 height 125
click at [508, 241] on input "a. 2807" at bounding box center [508, 237] width 1 height 9
radio input "true"
click at [510, 483] on button "Next" at bounding box center [508, 477] width 172 height 42
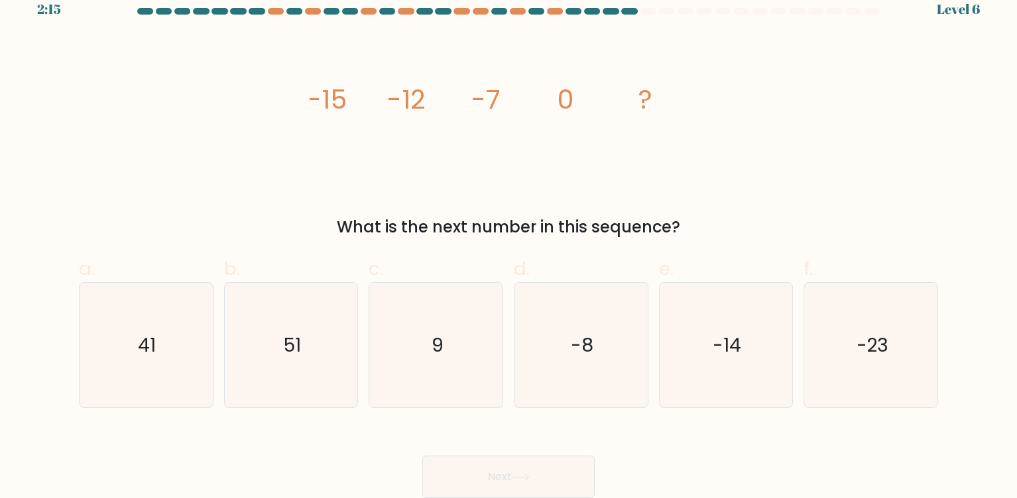
scroll to position [0, 0]
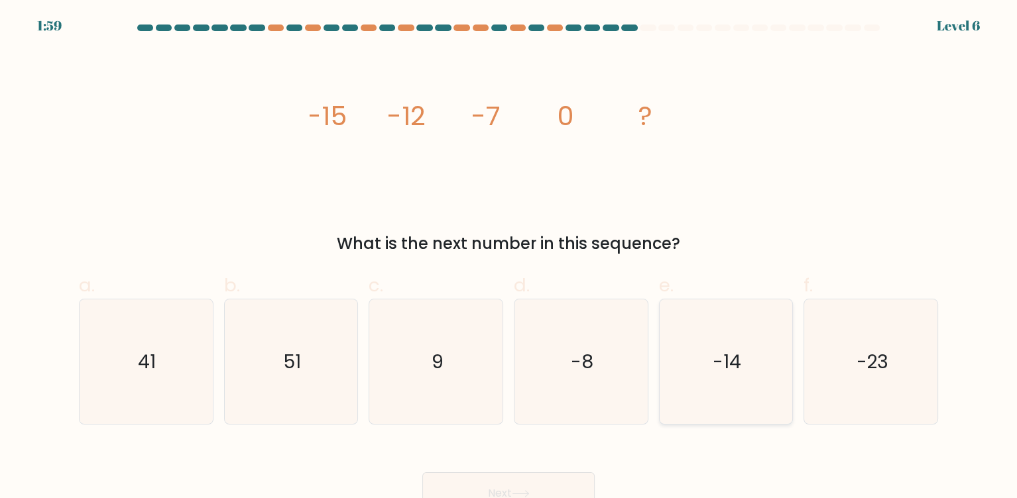
click at [731, 373] on text "-14" at bounding box center [726, 362] width 28 height 27
click at [509, 258] on input "e. -14" at bounding box center [508, 253] width 1 height 9
radio input "true"
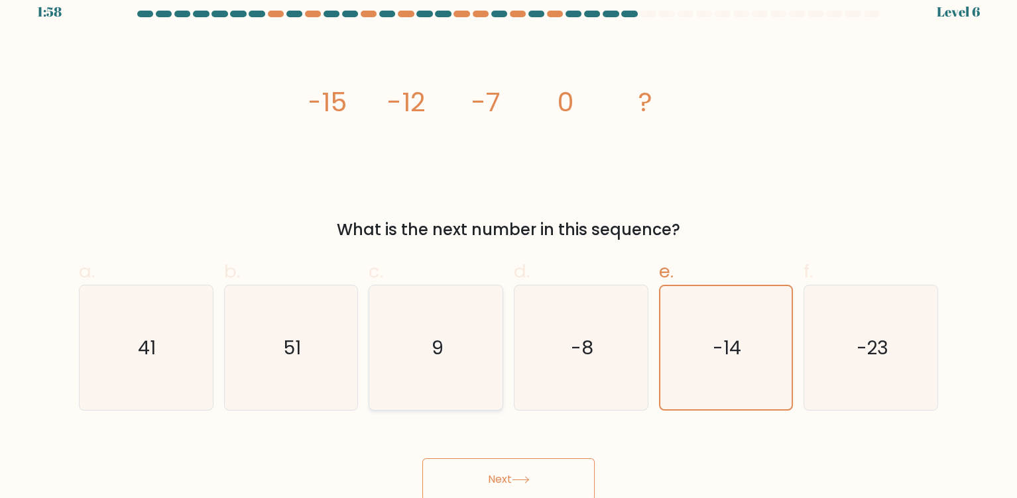
scroll to position [17, 0]
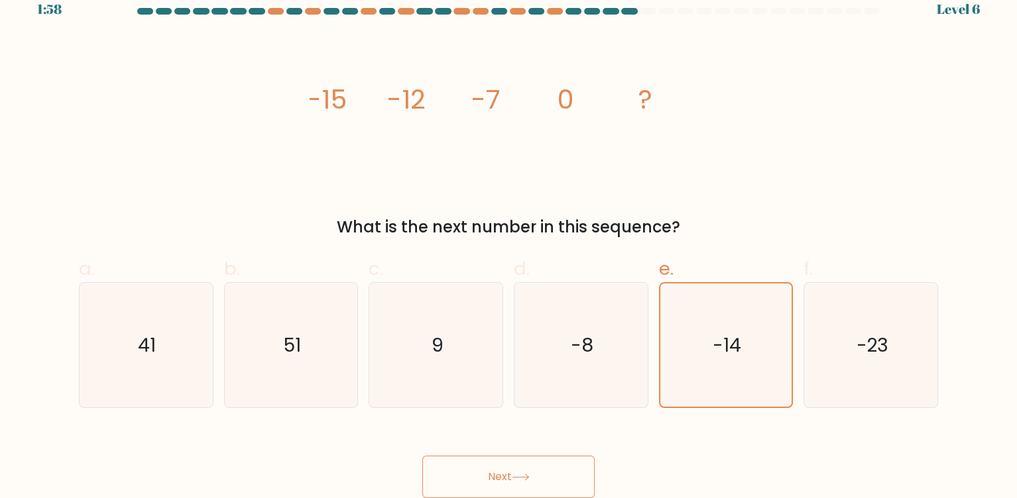
click at [488, 486] on button "Next" at bounding box center [508, 477] width 172 height 42
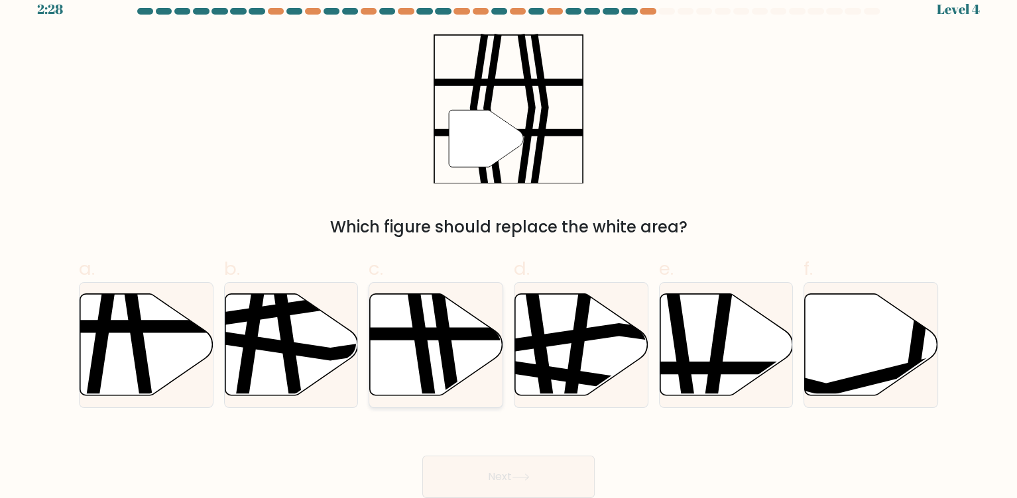
click at [408, 351] on icon at bounding box center [436, 345] width 133 height 102
click at [508, 241] on input "c." at bounding box center [508, 237] width 1 height 9
radio input "true"
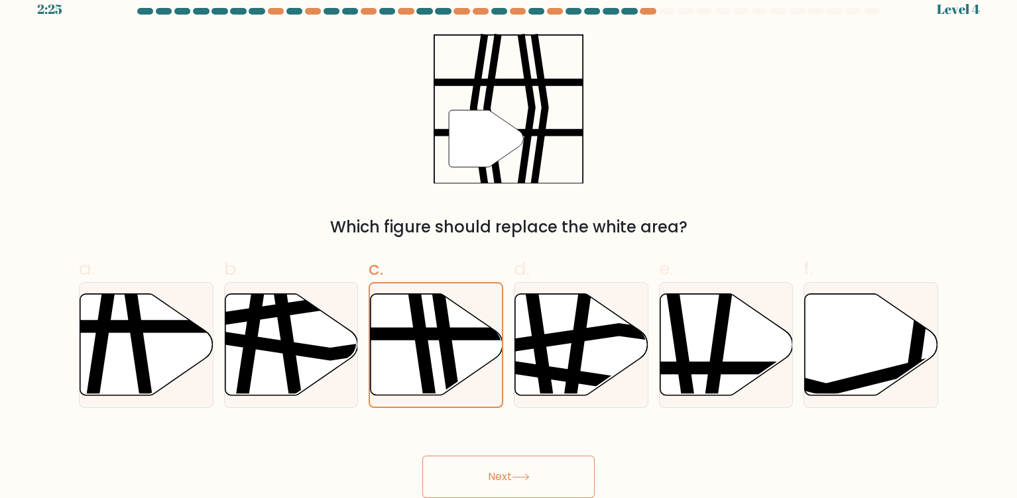
click at [489, 484] on button "Next" at bounding box center [508, 477] width 172 height 42
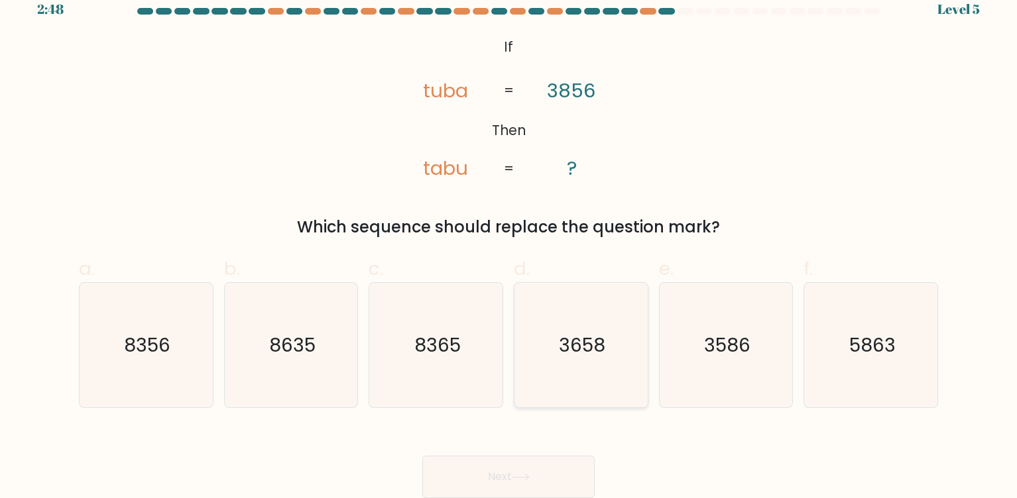
click at [563, 339] on text "3658" at bounding box center [582, 345] width 46 height 27
click at [509, 241] on input "d. 3658" at bounding box center [508, 237] width 1 height 9
radio input "true"
click at [516, 476] on icon at bounding box center [521, 477] width 18 height 7
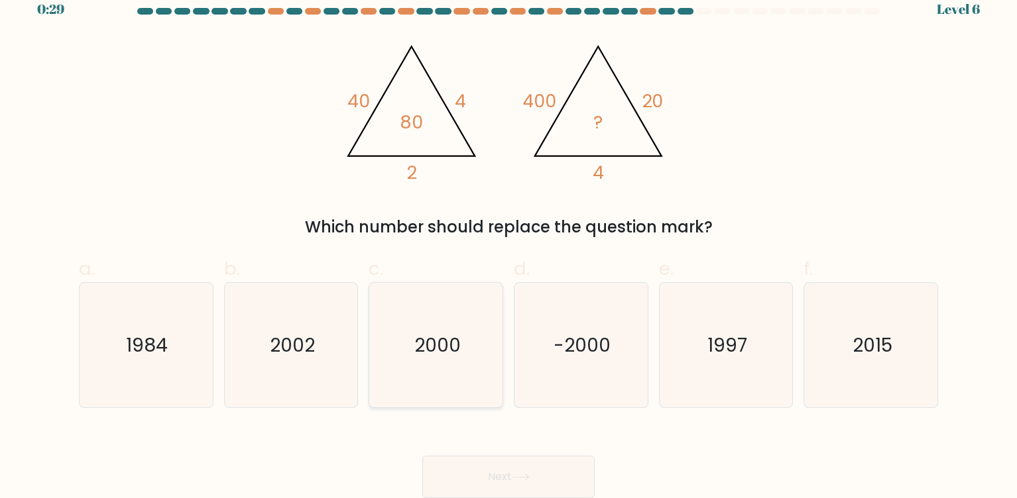
click at [432, 353] on text "2000" at bounding box center [437, 345] width 46 height 27
click at [508, 241] on input "c. 2000" at bounding box center [508, 237] width 1 height 9
radio input "true"
click at [504, 469] on button "Next" at bounding box center [508, 477] width 172 height 42
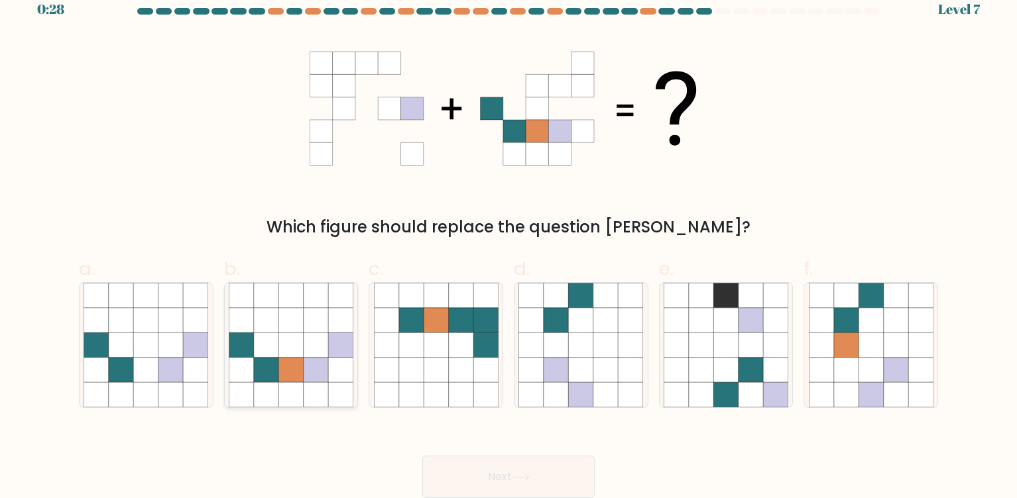
click at [288, 361] on icon at bounding box center [290, 370] width 25 height 25
click at [508, 241] on input "b." at bounding box center [508, 237] width 1 height 9
radio input "true"
click at [530, 482] on button "Next" at bounding box center [508, 477] width 172 height 42
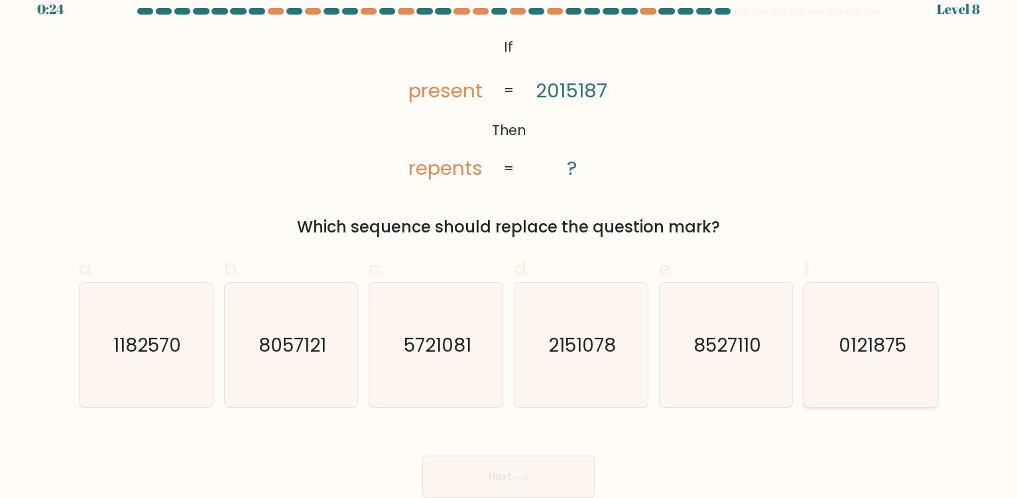
click at [826, 364] on icon "0121875" at bounding box center [870, 345] width 125 height 125
click at [509, 241] on input "f. 0121875" at bounding box center [508, 237] width 1 height 9
radio input "true"
click at [488, 474] on button "Next" at bounding box center [508, 477] width 172 height 42
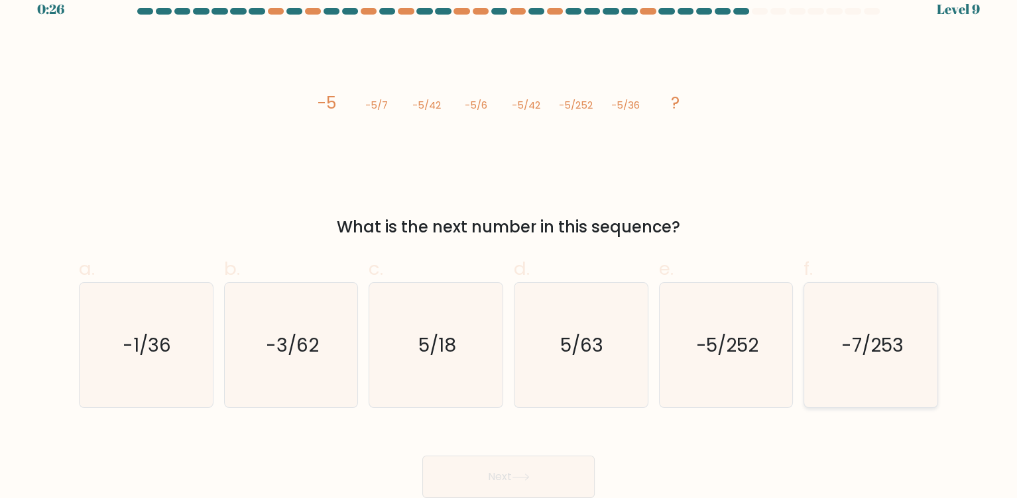
click at [871, 352] on text "-7/253" at bounding box center [871, 345] width 62 height 27
click at [509, 241] on input "f. -7/253" at bounding box center [508, 237] width 1 height 9
radio input "true"
click at [552, 478] on button "Next" at bounding box center [508, 477] width 172 height 42
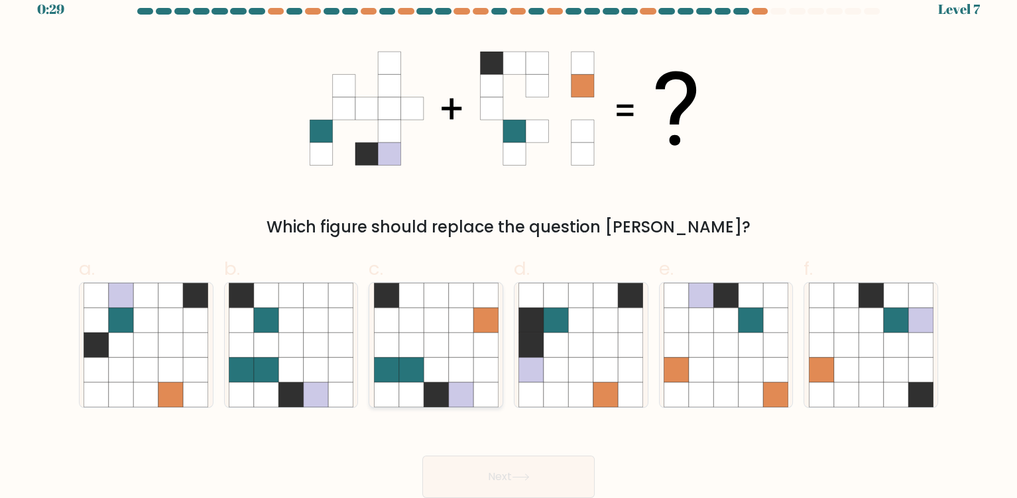
click at [428, 347] on icon at bounding box center [435, 345] width 25 height 25
click at [508, 241] on input "c." at bounding box center [508, 237] width 1 height 9
radio input "true"
click at [537, 472] on button "Next" at bounding box center [508, 477] width 172 height 42
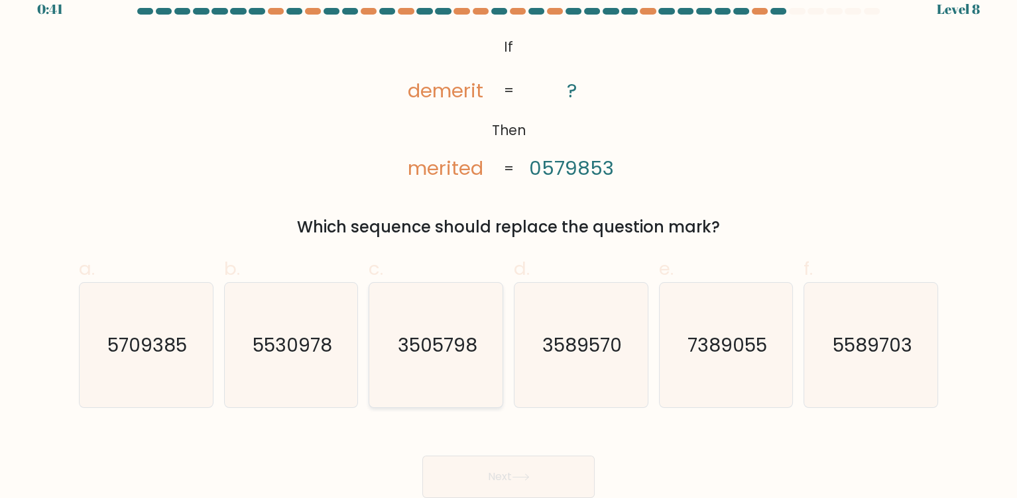
click at [434, 351] on text "3505798" at bounding box center [438, 345] width 80 height 27
click at [508, 241] on input "c. 3505798" at bounding box center [508, 237] width 1 height 9
radio input "true"
click at [506, 477] on button "Next" at bounding box center [508, 477] width 172 height 42
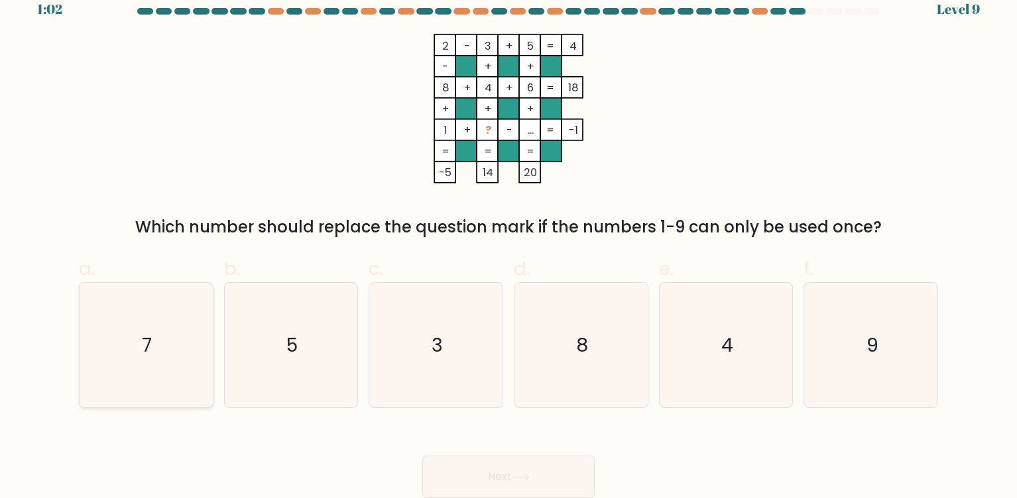
click at [199, 335] on icon "7" at bounding box center [145, 345] width 125 height 125
click at [508, 241] on input "a. 7" at bounding box center [508, 237] width 1 height 9
radio input "true"
click at [512, 476] on button "Next" at bounding box center [508, 477] width 172 height 42
click at [422, 456] on button "Next" at bounding box center [508, 477] width 172 height 42
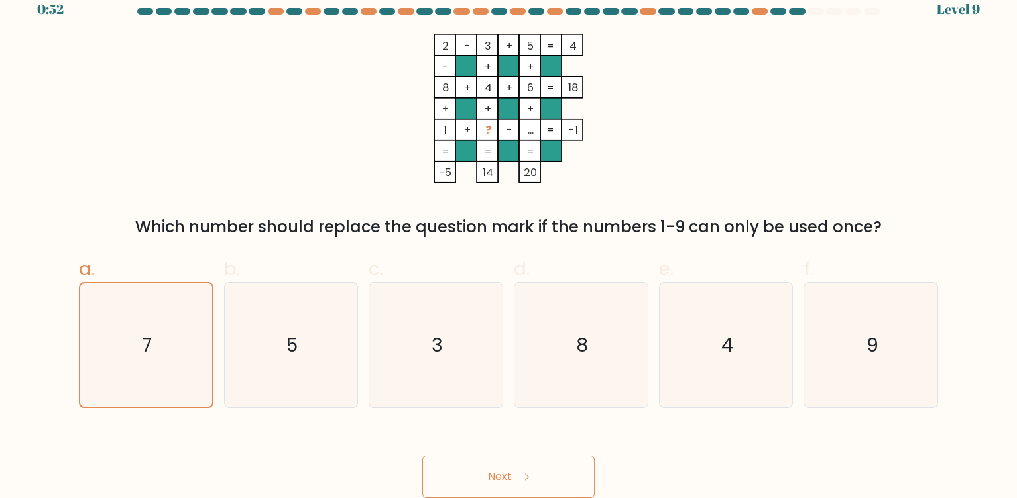
click at [516, 464] on button "Next" at bounding box center [508, 477] width 172 height 42
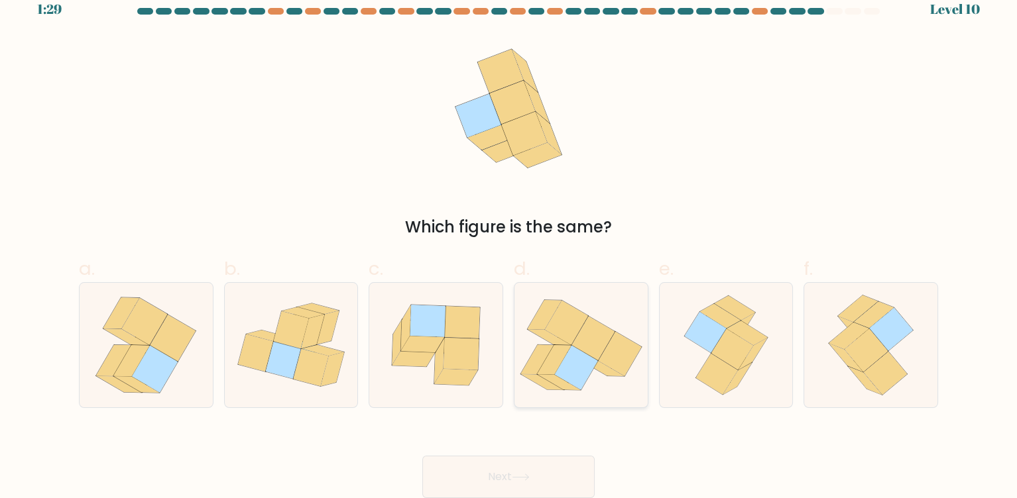
click at [577, 329] on icon at bounding box center [566, 323] width 43 height 44
click at [509, 241] on input "d." at bounding box center [508, 237] width 1 height 9
radio input "true"
click at [479, 460] on button "Next" at bounding box center [508, 477] width 172 height 42
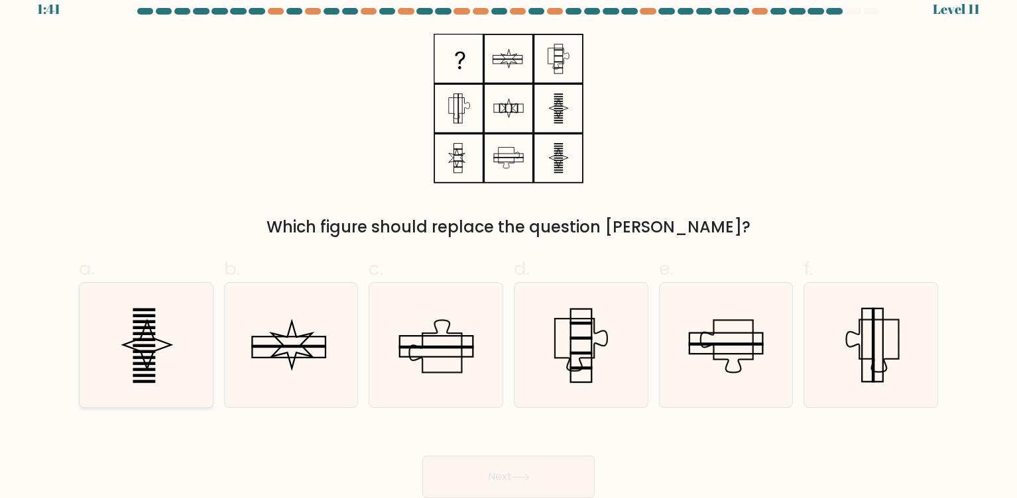
click at [144, 355] on icon at bounding box center [145, 345] width 125 height 125
click at [508, 241] on input "a." at bounding box center [508, 237] width 1 height 9
radio input "true"
click at [526, 467] on button "Next" at bounding box center [508, 477] width 172 height 42
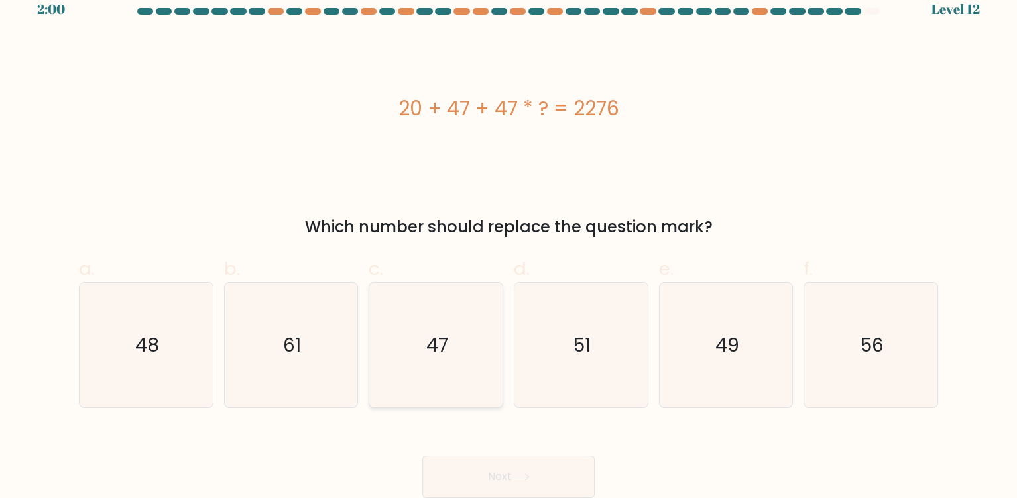
click at [417, 358] on icon "47" at bounding box center [436, 345] width 125 height 125
click at [508, 241] on input "c. 47" at bounding box center [508, 237] width 1 height 9
radio input "true"
click at [520, 468] on button "Next" at bounding box center [508, 477] width 172 height 42
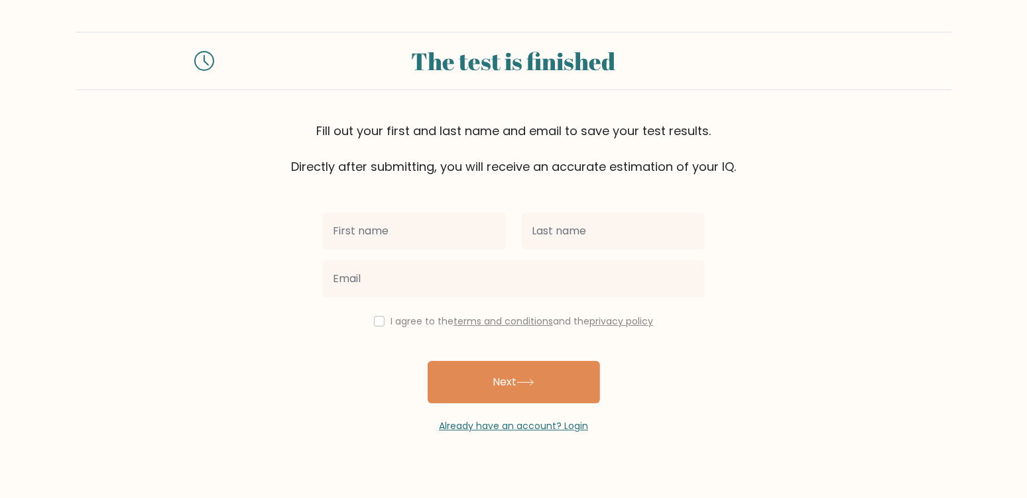
click at [384, 235] on input "text" at bounding box center [414, 231] width 183 height 37
type input "Vhia"
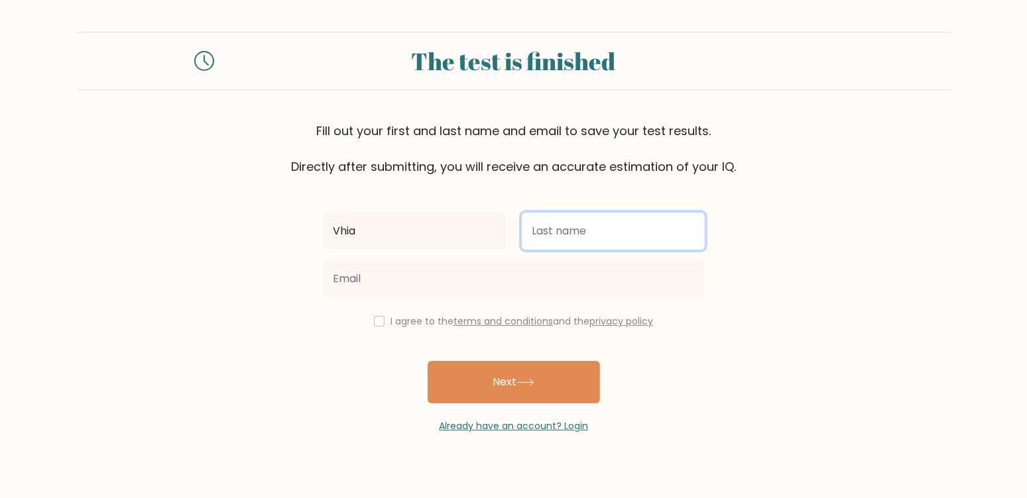
click at [543, 227] on input "text" at bounding box center [613, 231] width 183 height 37
type input "[PERSON_NAME]"
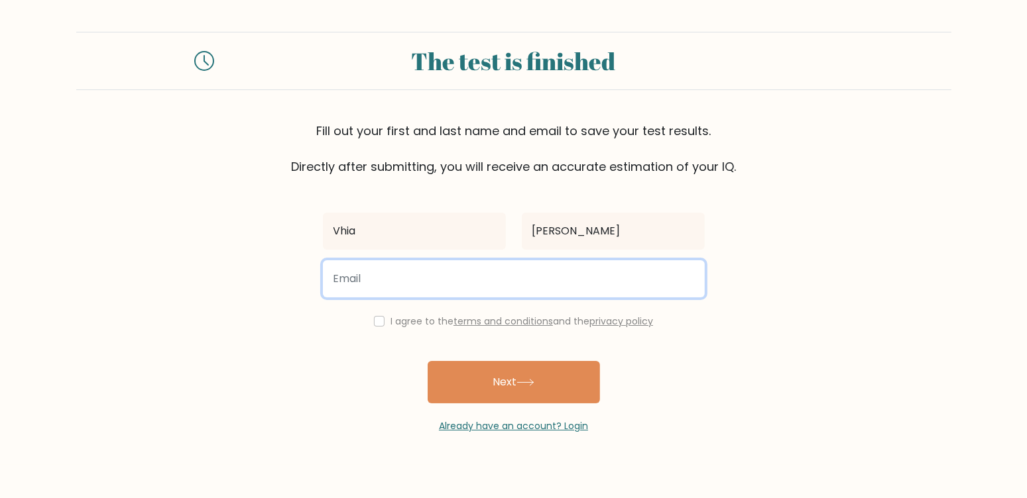
click at [486, 287] on input "email" at bounding box center [514, 278] width 382 height 37
type input "iyamawieibnz@gmail.com"
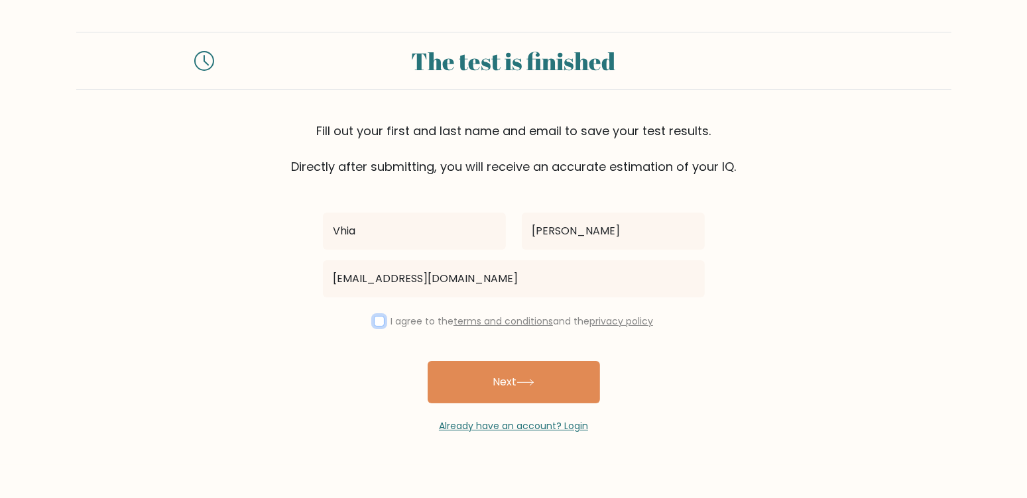
click at [378, 321] on input "checkbox" at bounding box center [379, 321] width 11 height 11
checkbox input "true"
click at [462, 386] on button "Next" at bounding box center [513, 382] width 172 height 42
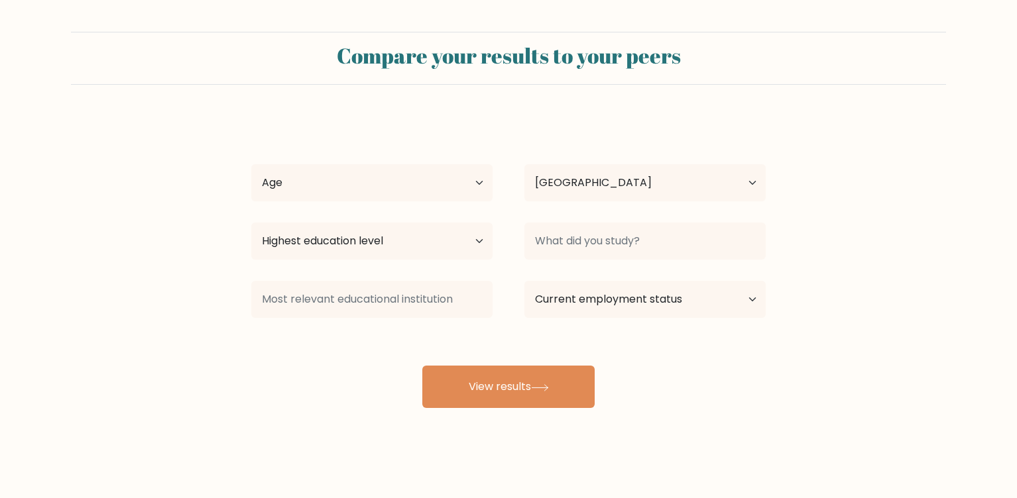
select select "PH"
click at [298, 191] on select "Age Under [DEMOGRAPHIC_DATA] [DEMOGRAPHIC_DATA] [DEMOGRAPHIC_DATA] [DEMOGRAPHIC…" at bounding box center [371, 182] width 241 height 37
select select "18_24"
click at [251, 164] on select "Age Under [DEMOGRAPHIC_DATA] [DEMOGRAPHIC_DATA] [DEMOGRAPHIC_DATA] [DEMOGRAPHIC…" at bounding box center [371, 182] width 241 height 37
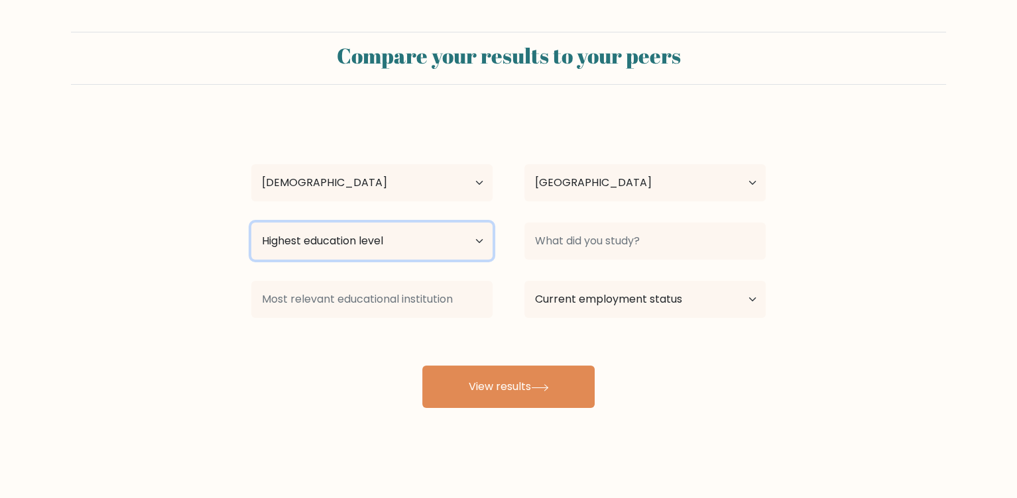
click at [382, 245] on select "Highest education level No schooling Primary Lower Secondary Upper Secondary Oc…" at bounding box center [371, 241] width 241 height 37
select select "bachelors_degree"
click at [251, 223] on select "Highest education level No schooling Primary Lower Secondary Upper Secondary Oc…" at bounding box center [371, 241] width 241 height 37
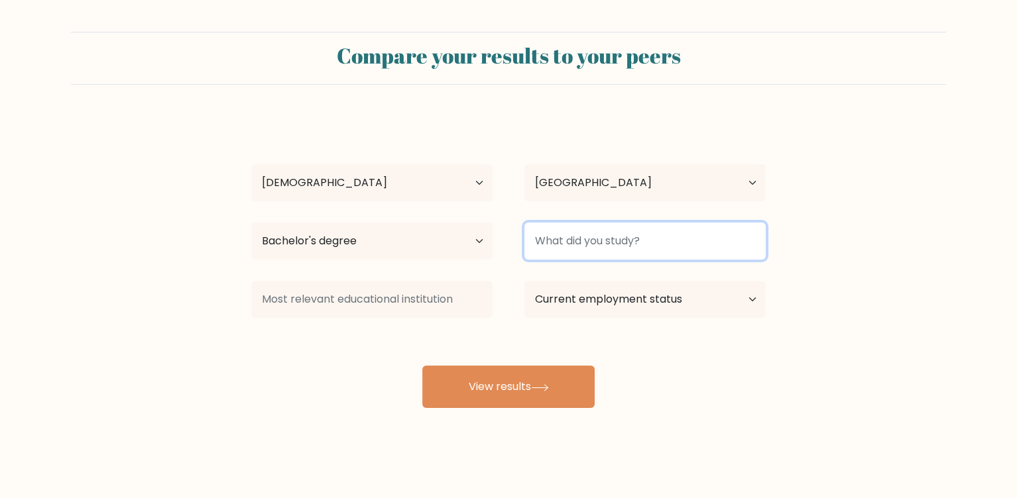
click at [595, 246] on input at bounding box center [644, 241] width 241 height 37
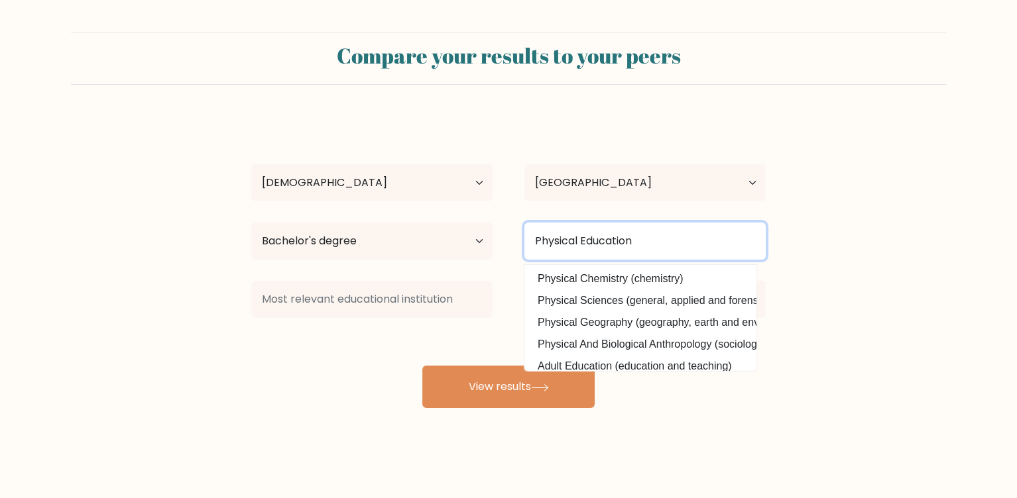
type input "Physical Education"
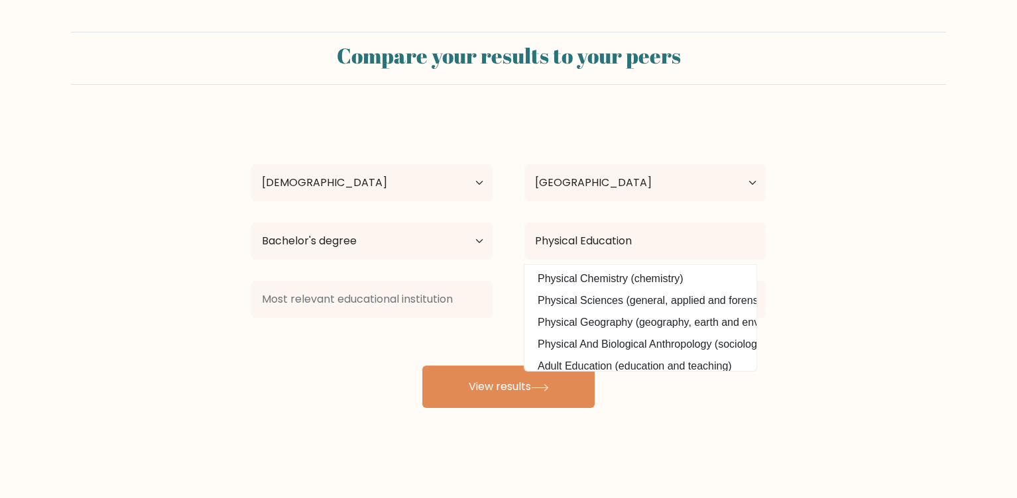
click at [199, 301] on form "Compare your results to your peers Vhia Ibañez Age Under 18 years old 18-24 yea…" at bounding box center [508, 220] width 1017 height 376
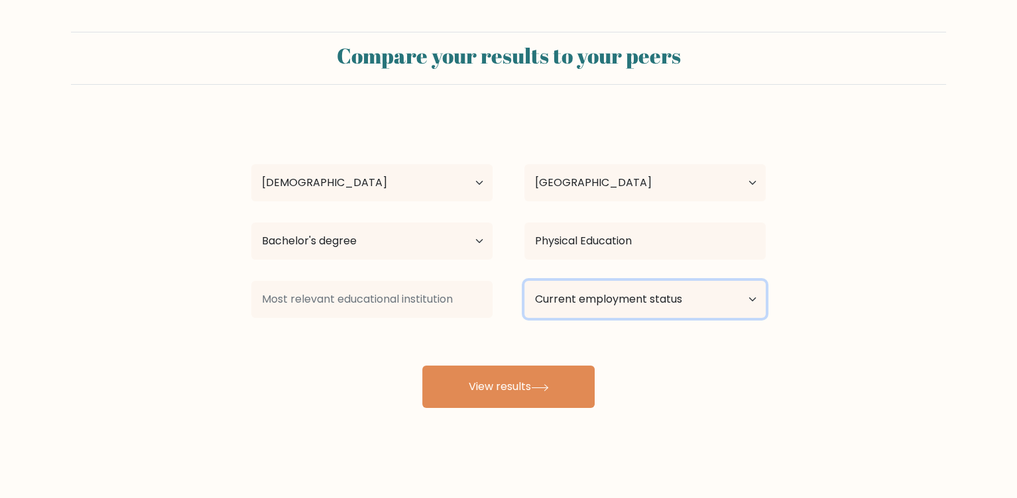
click at [571, 298] on select "Current employment status Employed Student Retired Other / prefer not to answer" at bounding box center [644, 299] width 241 height 37
select select "other"
click at [524, 281] on select "Current employment status Employed Student Retired Other / prefer not to answer" at bounding box center [644, 299] width 241 height 37
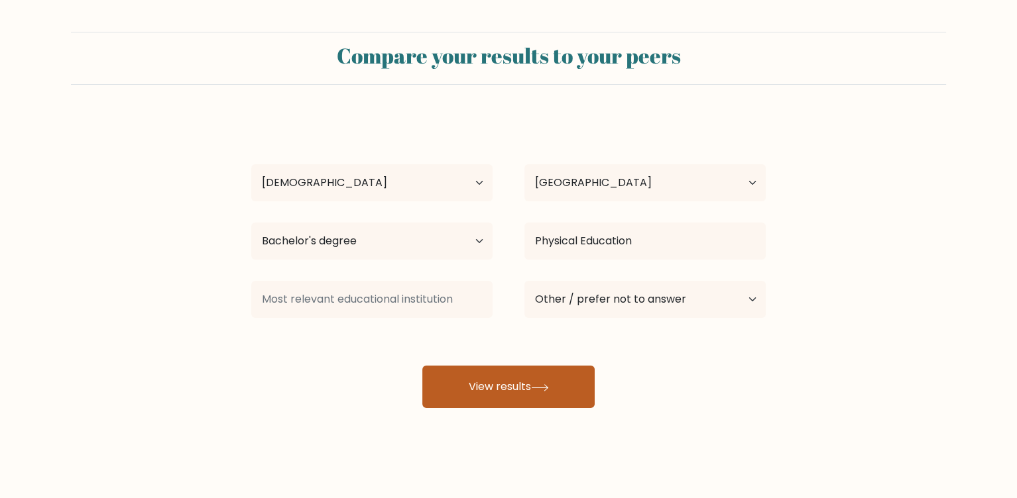
click at [479, 390] on button "View results" at bounding box center [508, 387] width 172 height 42
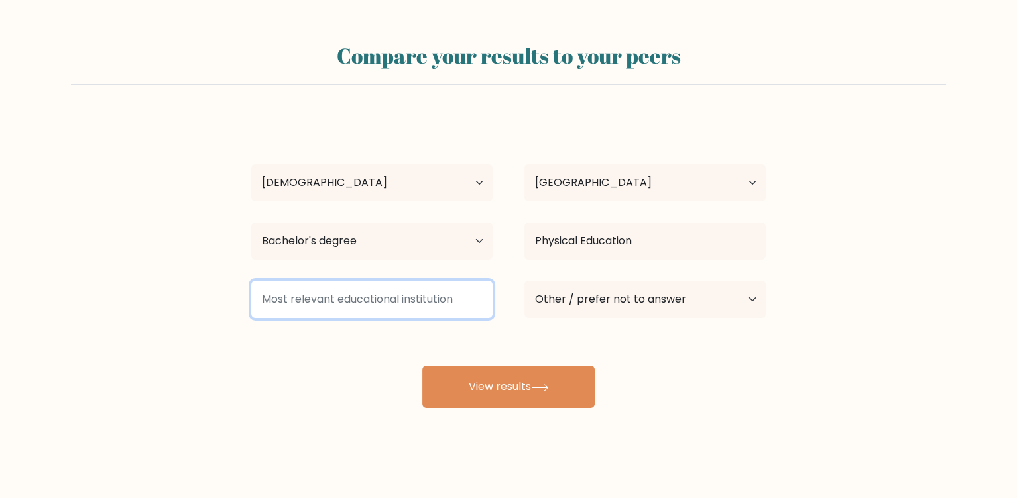
click at [390, 298] on input at bounding box center [371, 299] width 241 height 37
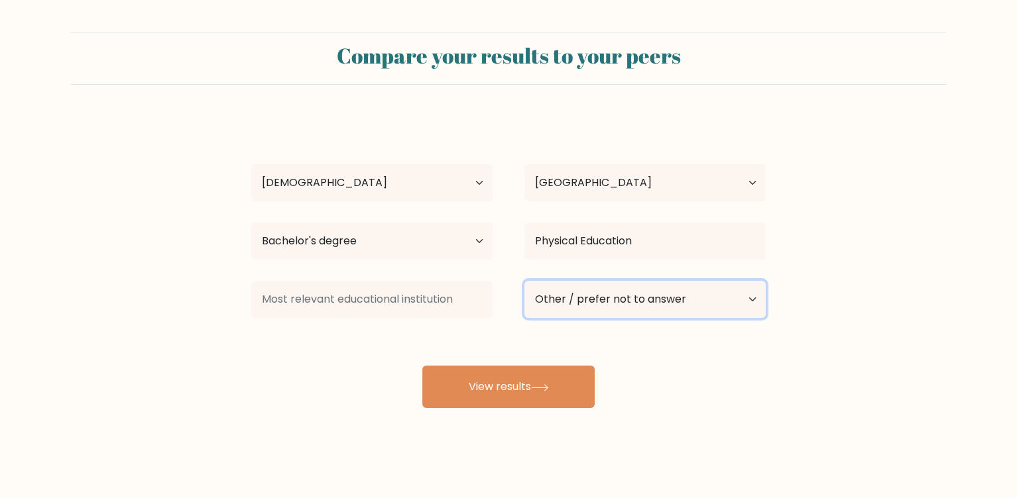
click at [671, 307] on select "Current employment status Employed Student Retired Other / prefer not to answer" at bounding box center [644, 299] width 241 height 37
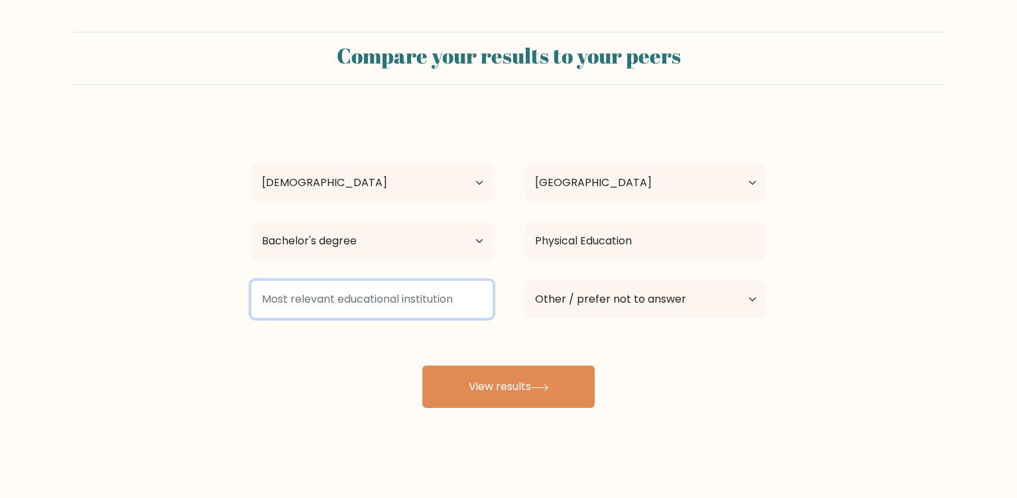
click at [374, 305] on input at bounding box center [371, 299] width 241 height 37
drag, startPoint x: 294, startPoint y: 298, endPoint x: 487, endPoint y: 298, distance: 192.8
click at [487, 298] on input at bounding box center [371, 299] width 241 height 37
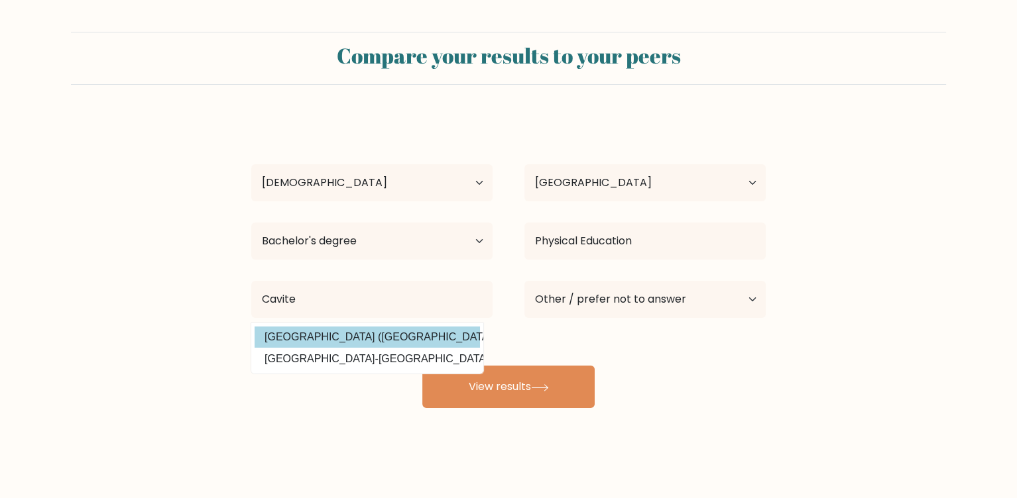
click at [349, 334] on option "Cavite State University (Philippines)" at bounding box center [366, 337] width 225 height 21
type input "[GEOGRAPHIC_DATA]"
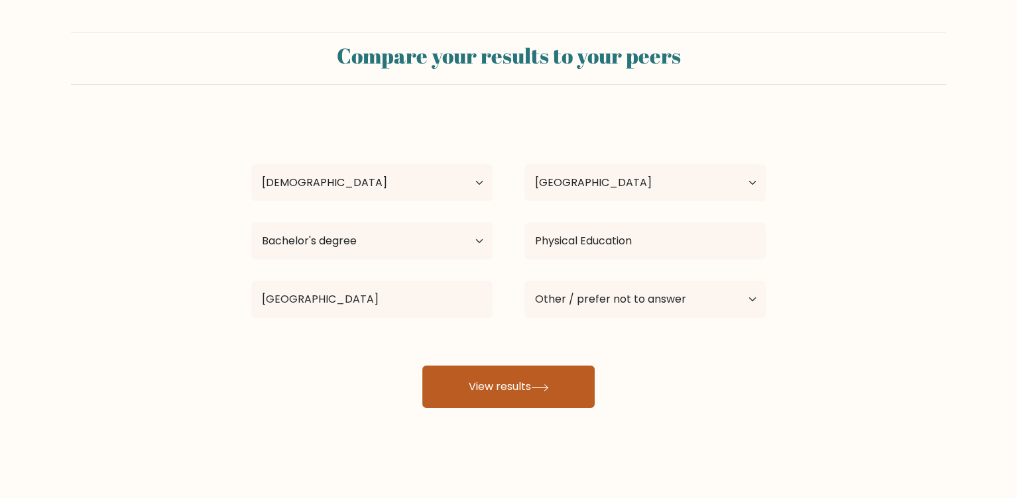
click at [471, 378] on button "View results" at bounding box center [508, 387] width 172 height 42
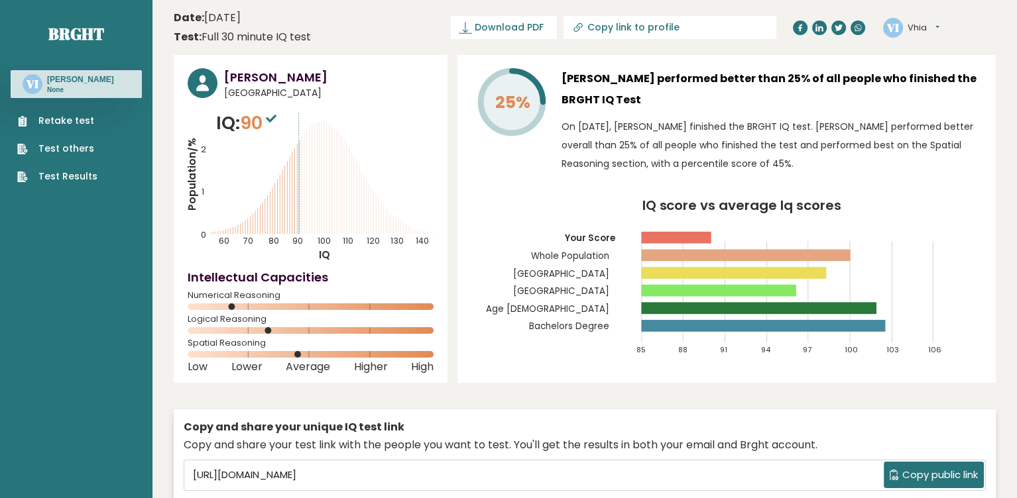
click at [939, 26] on button "Vhia" at bounding box center [923, 27] width 32 height 13
click at [437, 26] on header "Date: October 11, 2025 Test: Full 30 minute IQ test Download PDF Downloading...…" at bounding box center [585, 28] width 822 height 42
click at [928, 28] on button "Vhia" at bounding box center [923, 27] width 32 height 13
